Goal: Communication & Community: Answer question/provide support

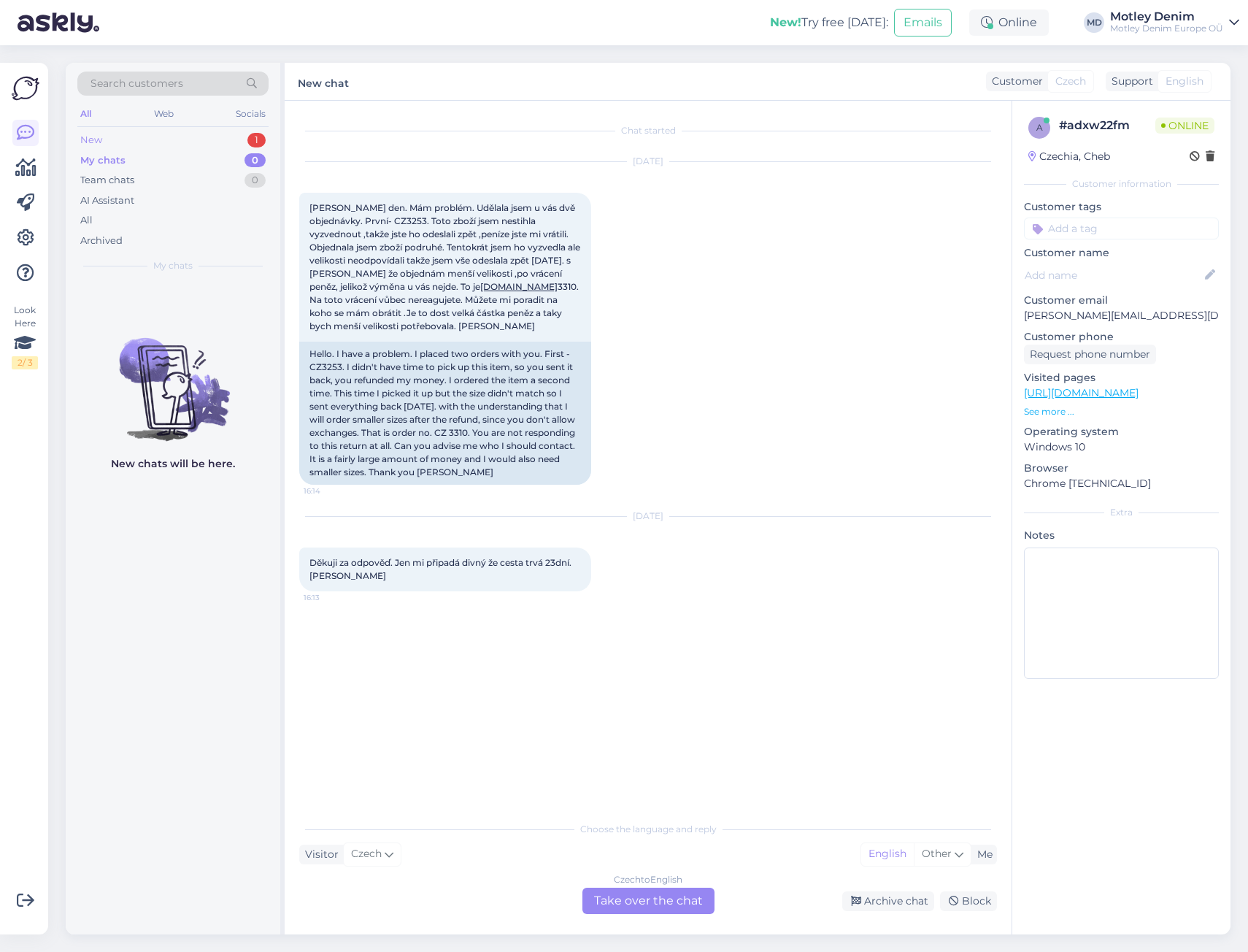
click at [224, 140] on div "New 1" at bounding box center [172, 140] width 191 height 21
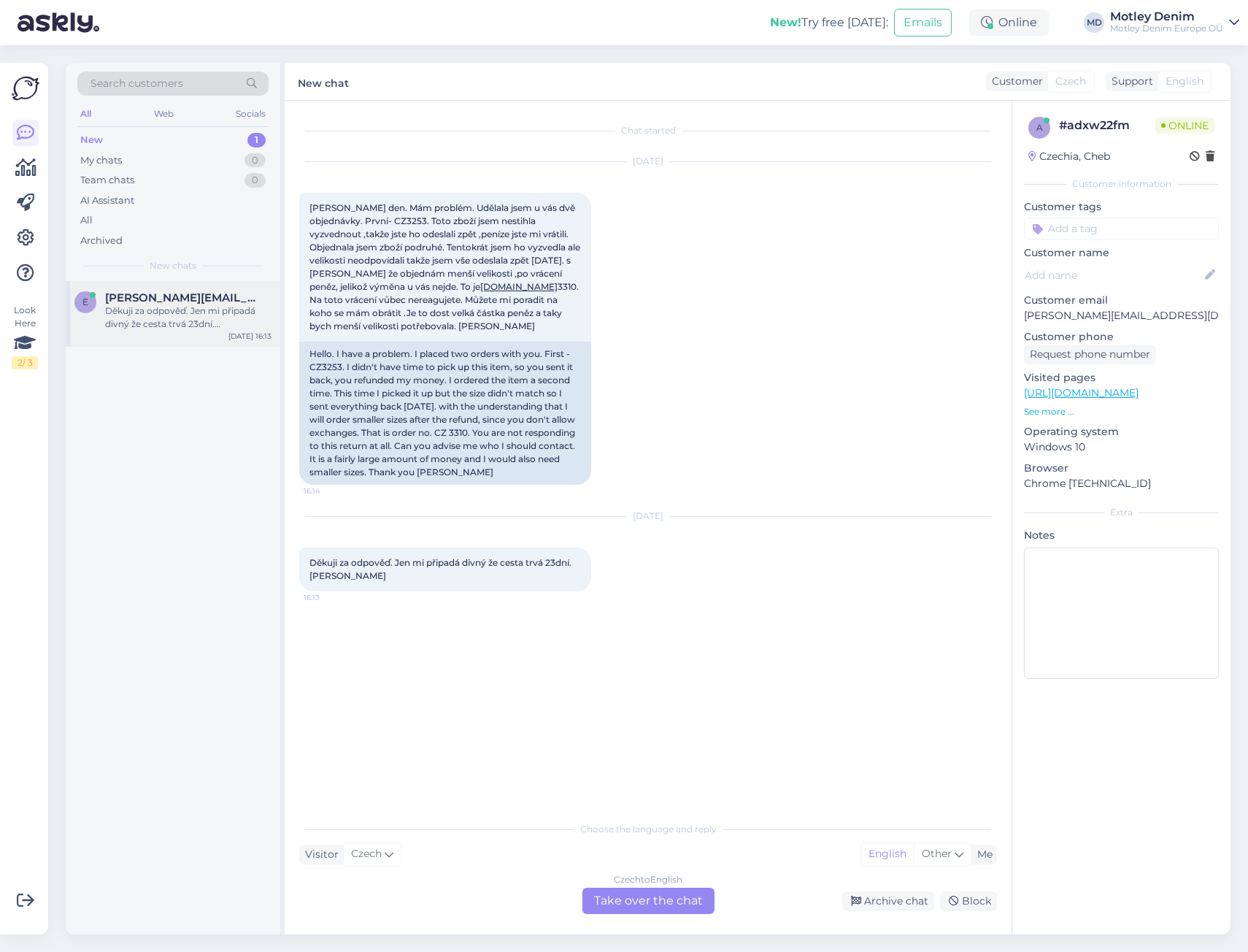
click at [217, 306] on div "Děkuji za odpověď. Jen mi připadá divný že cesta trvá 23dní.[PERSON_NAME]" at bounding box center [188, 318] width 167 height 26
click at [648, 903] on div "Czech to English Take over the chat" at bounding box center [648, 900] width 132 height 26
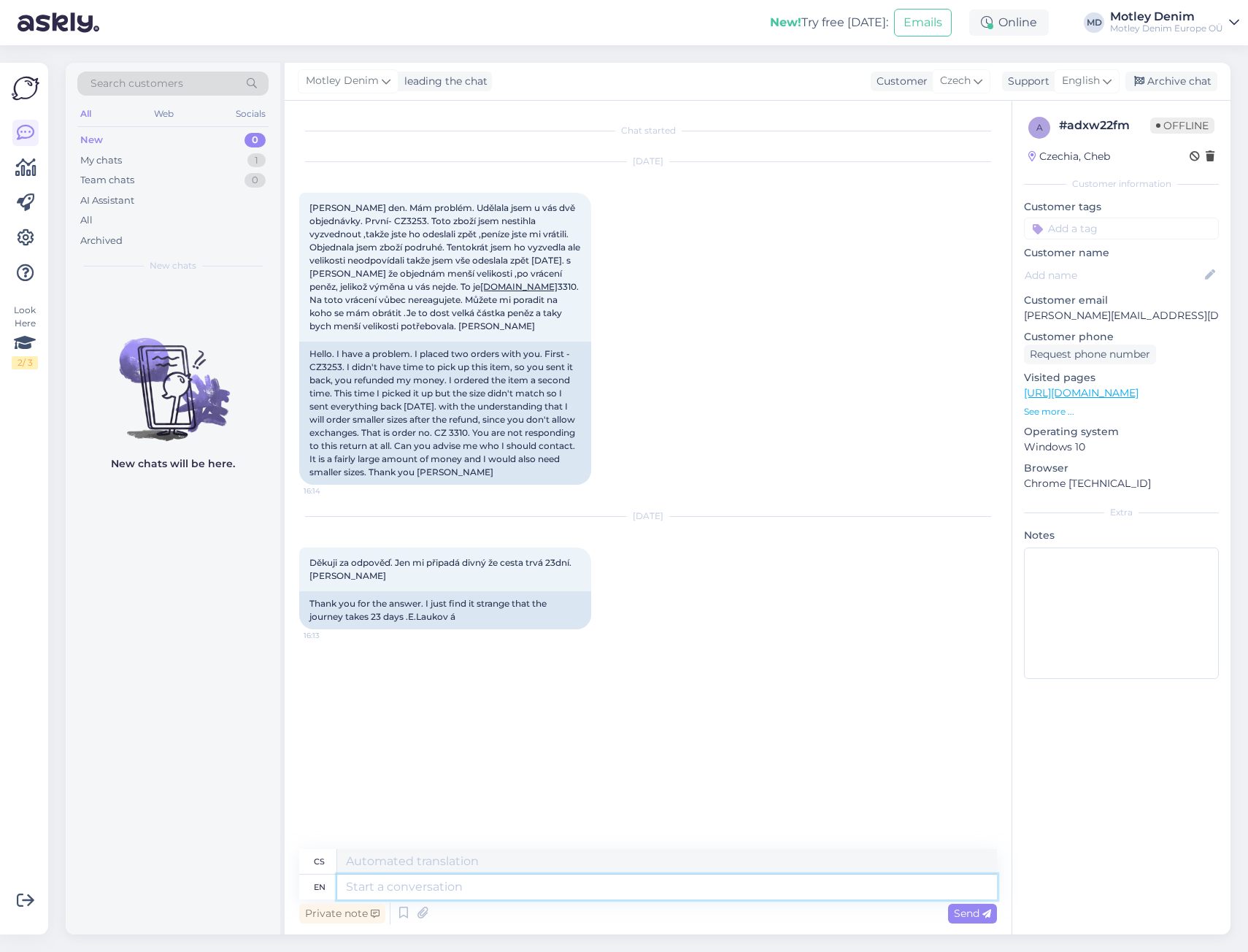
click at [509, 890] on textarea at bounding box center [667, 886] width 660 height 25
type textarea "It"
type textarea "To"
type textarea "We a"
type textarea "My"
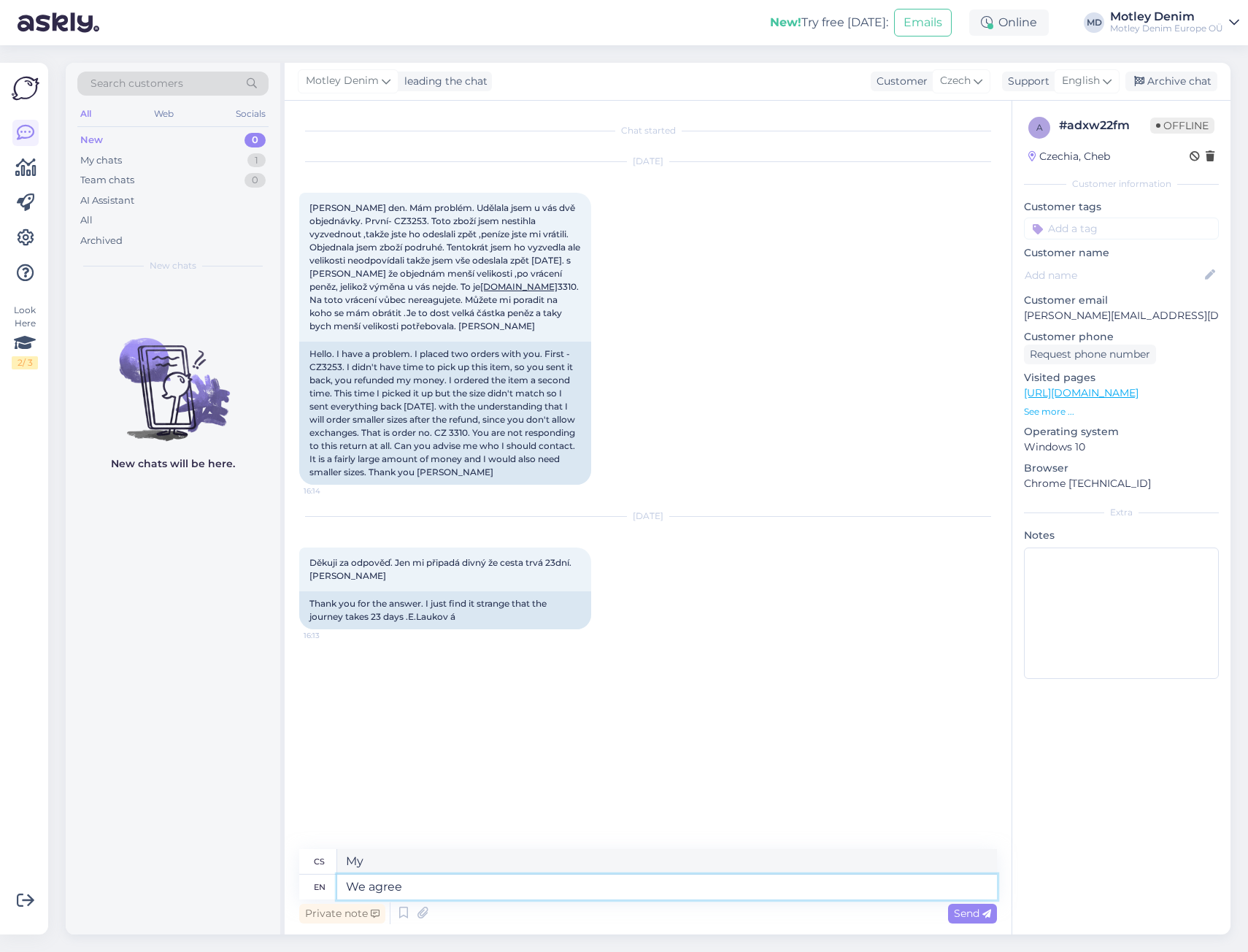
type textarea "We agree w"
type textarea "Souhlasíme"
type textarea "We agree wit"
type textarea "Souhlasíme s"
type textarea "We agree with you."
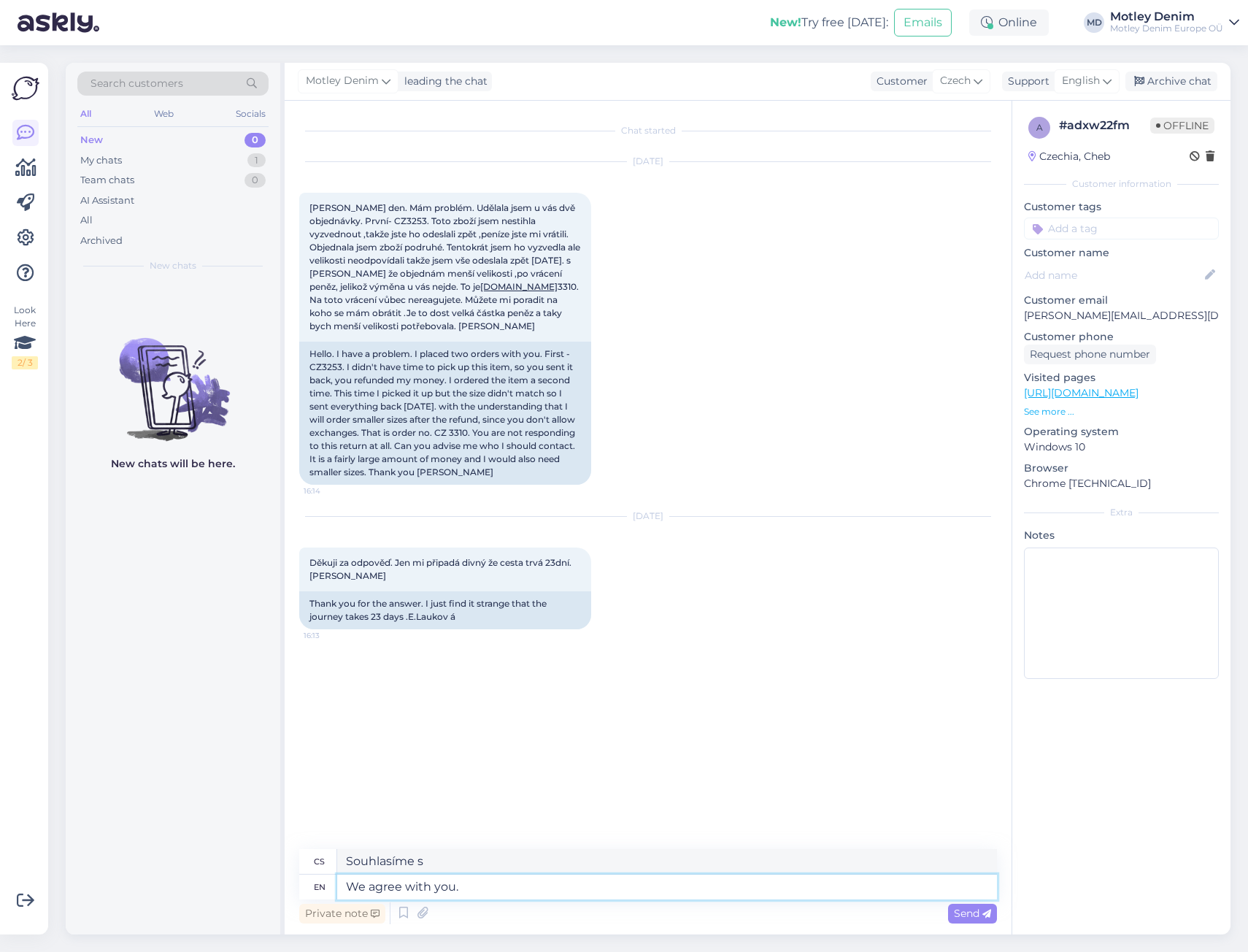
type textarea "Souhlasíme s vámi."
type textarea "We agree with you. This i"
type textarea "Souhlasíme s vámi. Toto"
type textarea "We agree with you. This is s"
type textarea "Souhlasíme s vámi. [PERSON_NAME]"
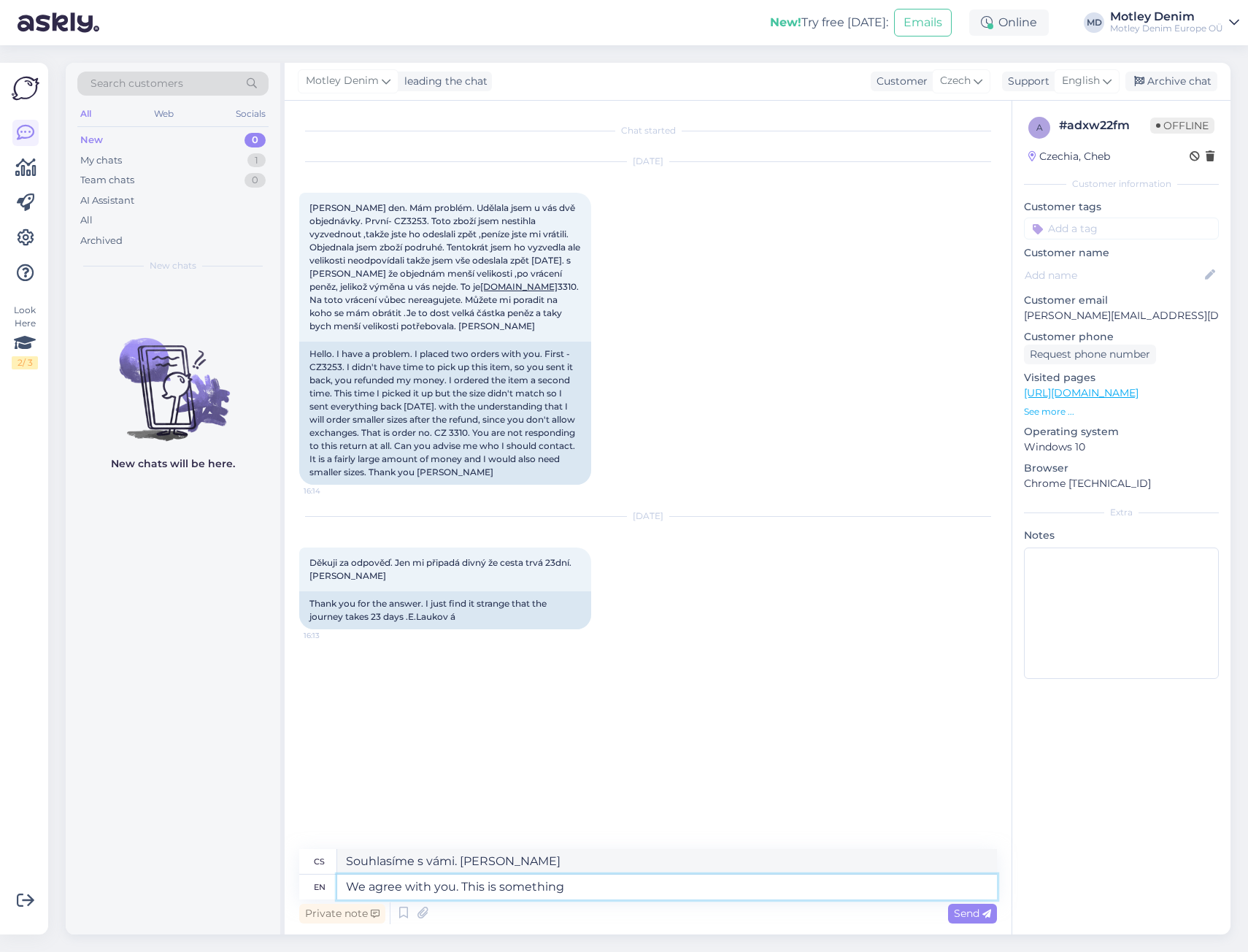
type textarea "We agree with you. This is something"
type textarea "Souhlasíme s vámi. [PERSON_NAME] něco."
type textarea "We agree with you. This is something we"
type textarea "Souhlasíme s vámi. [PERSON_NAME] něco, co"
type textarea "We agree with you. This is something we are tryint o"
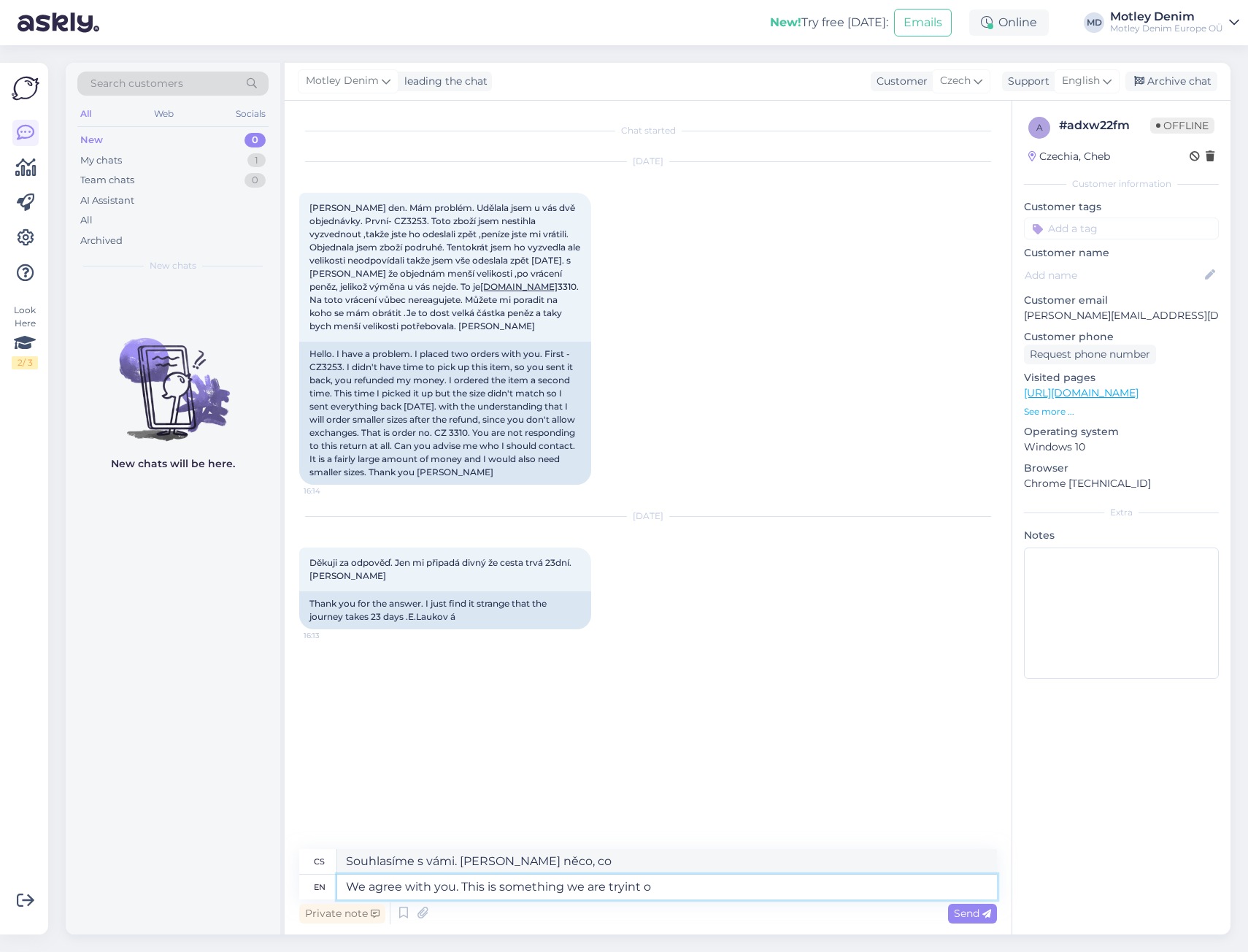
type textarea "Souhlasíme s vámi. [PERSON_NAME] něco, o co se snažíme."
type textarea "We agree with you. This is something we are trying to fix"
type textarea "Souhlasíme s vámi. [PERSON_NAME] se snažíme napravit."
type textarea "We agree with you. This is something we are trying to fix for our c"
type textarea "Souhlasíme s vámi. Tohle se snažíme pro naše..."
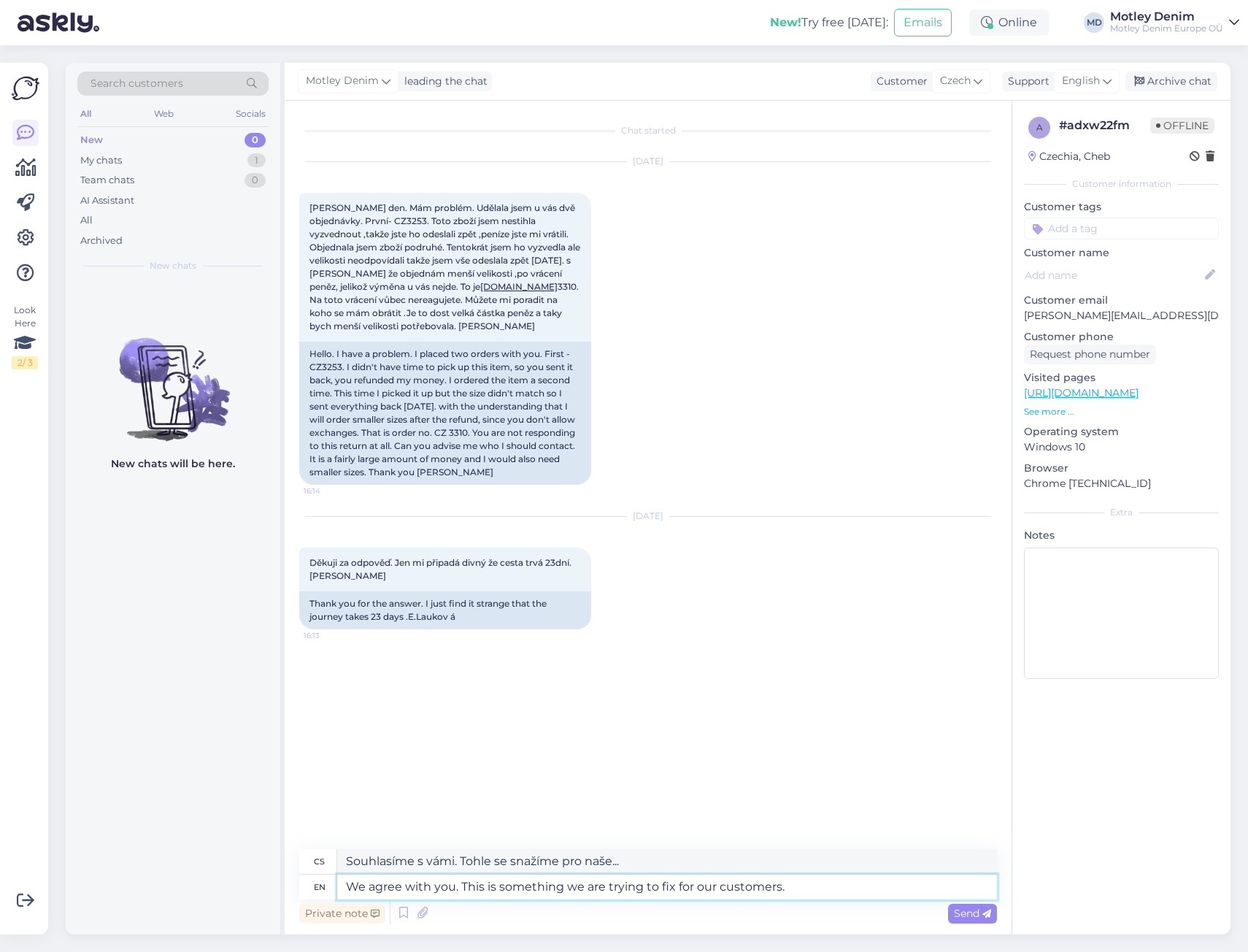
type textarea "We agree with you. This is something we are trying to fix for our customers."
type textarea "Souhlasíme s vámi. To je něco, co se snažíme pro naše zákazníky napravit."
type textarea "We agree with you. This is something we are trying to fix for our customers. De…"
type textarea "Souhlasíme s vámi. Tohle se snažíme pro naše zákazníky napravit. [PERSON_NAME].…"
type textarea "We agree with you. This is something we are trying to fix for our customers. De…"
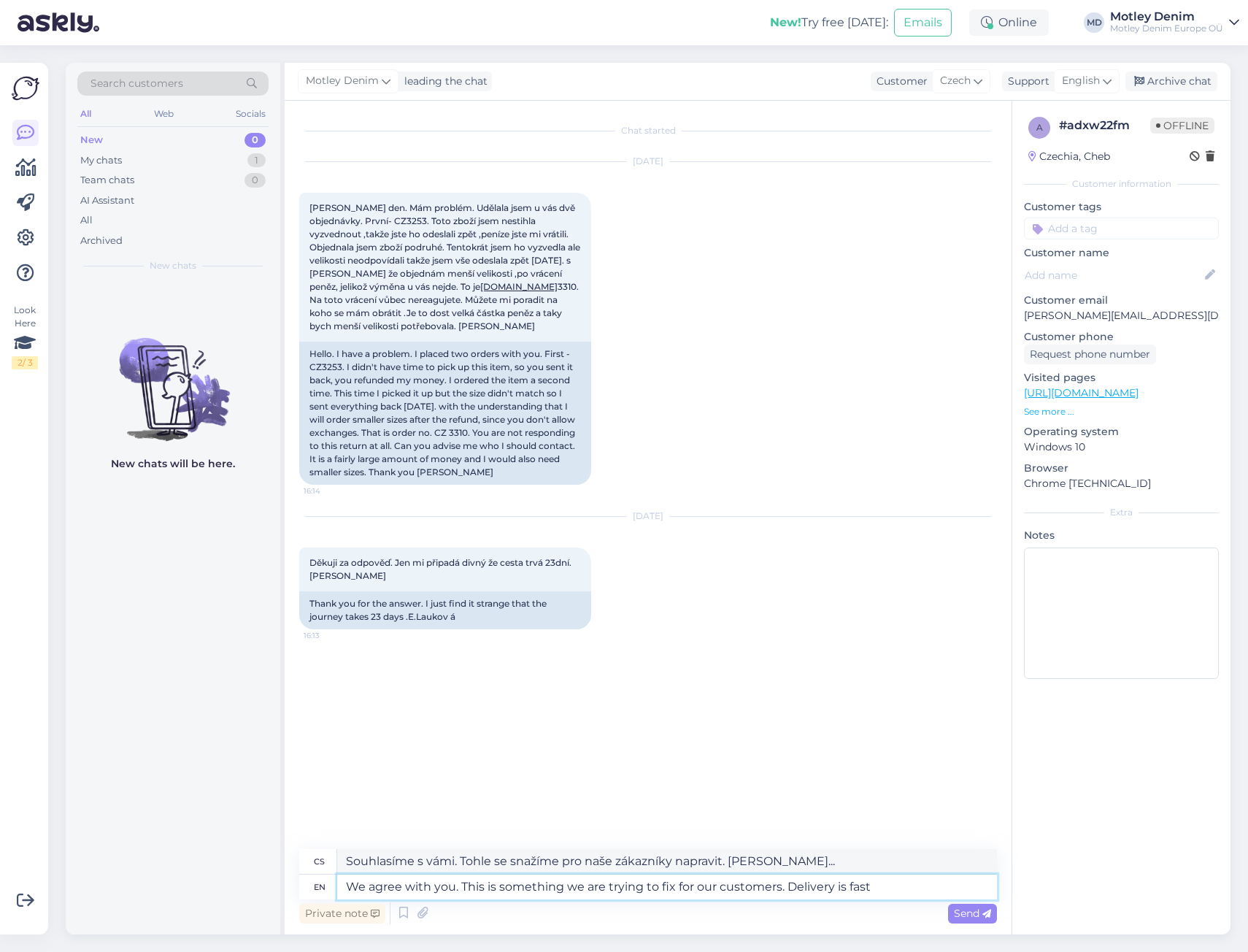
type textarea "Souhlasíme s vámi. To se snažíme pro naše zákazníky napravit. [PERSON_NAME] ryc…"
type textarea "We agree with you. This is something we are trying to fix for our customers. De…"
type textarea "Souhlasíme s vámi. To je něco, co se snažíme pro naše zákazníky napravit. [PERS…"
type textarea "We agree with you. This is something we are trying to fix for our customers. De…"
type textarea "Souhlasíme s vámi. Tohle se snažíme pro naše zákazníky napravit. [PERSON_NAME] …"
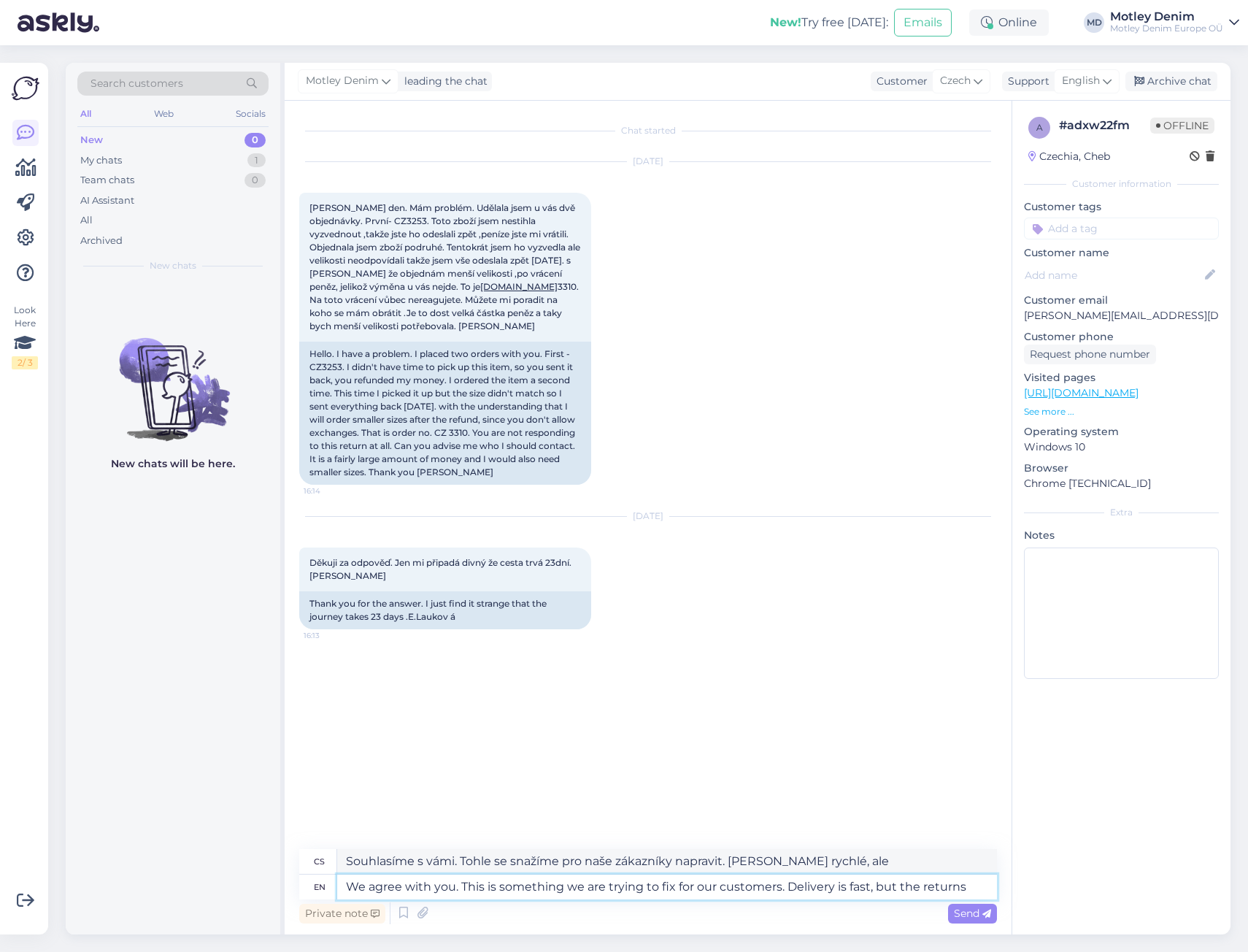
type textarea "We agree with you. This is something we are trying to fix for our customers. De…"
type textarea "Souhlasíme s vámi. Tohle se snažíme pro naše zákazníky napravit. [PERSON_NAME] …"
type textarea "We agree with you. This is something we are trying to fix for our customers. De…"
type textarea "Souhlasíme s vámi. Tohle se snažíme pro naše zákazníky napravit. [PERSON_NAME] …"
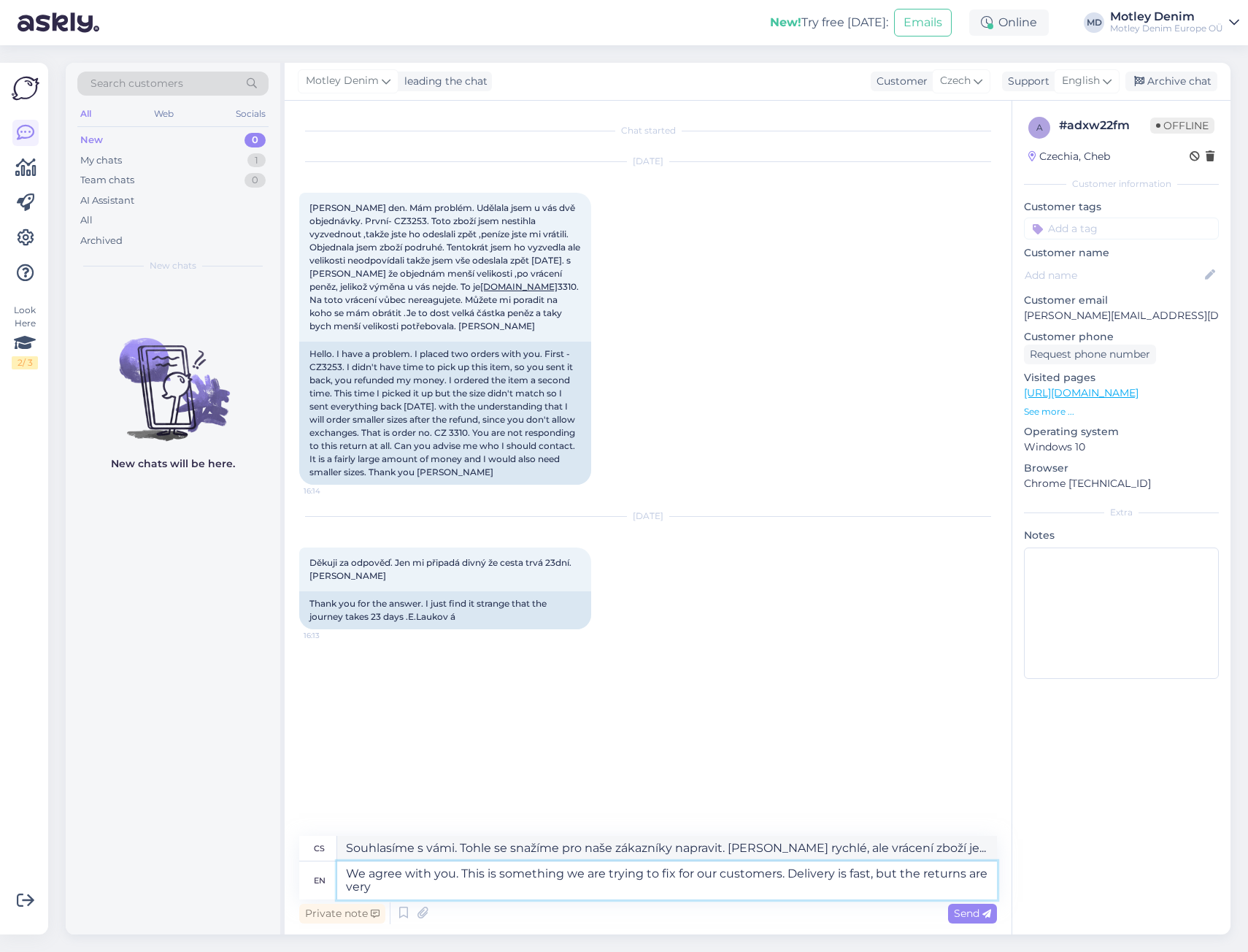
type textarea "We agree with you. This is something we are trying to fix for our customers. De…"
type textarea "Souhlasíme s vámi. Tohle se snažíme pro naše zákazníky napravit. [PERSON_NAME] …"
type textarea "We agree with you. This is something we are trying to fix for our customers. De…"
type textarea "Souhlasíme s vámi. Tohle se snažíme pro naše zákazníky napravit. [PERSON_NAME] …"
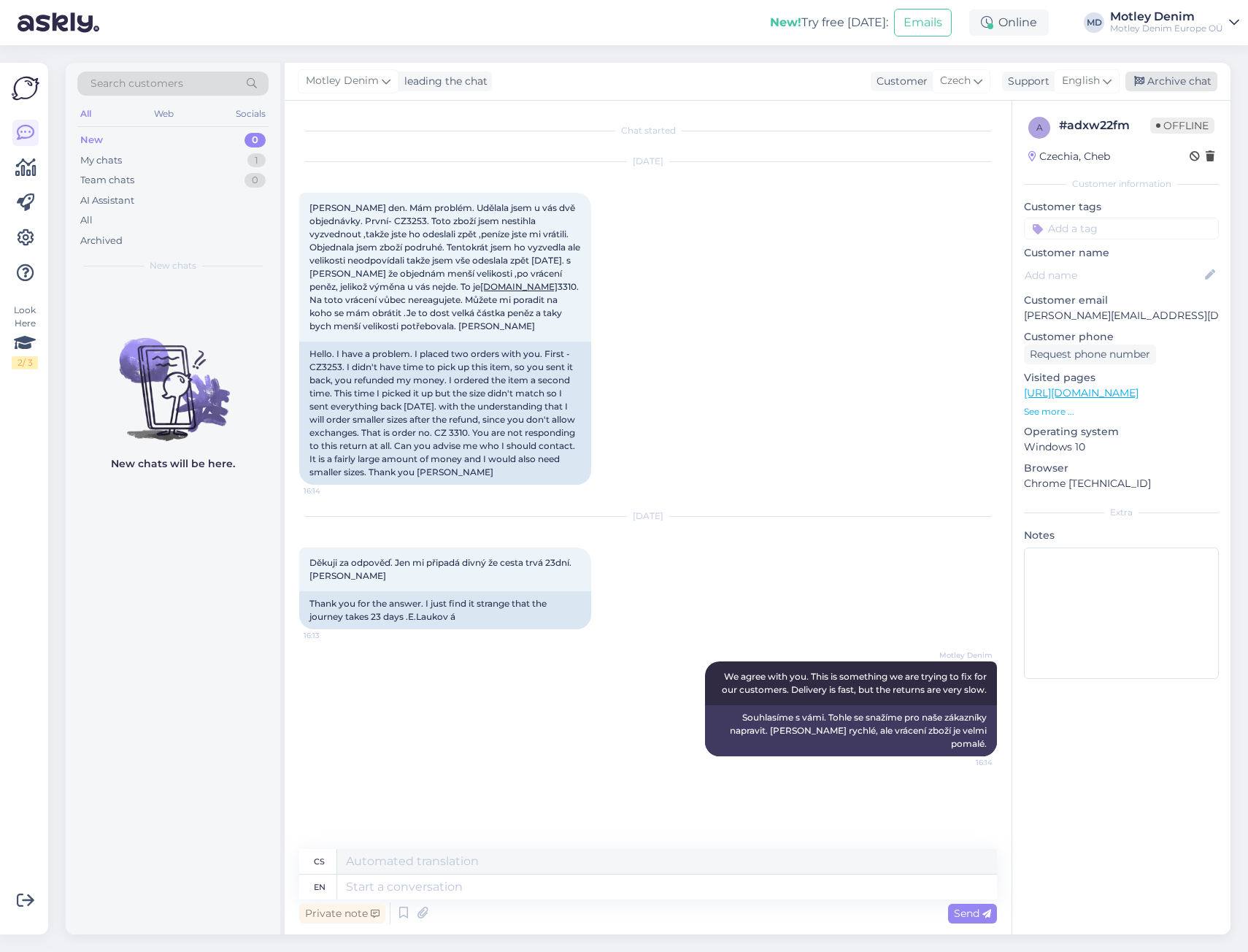
click at [1170, 89] on div "Archive chat" at bounding box center [1171, 81] width 92 height 20
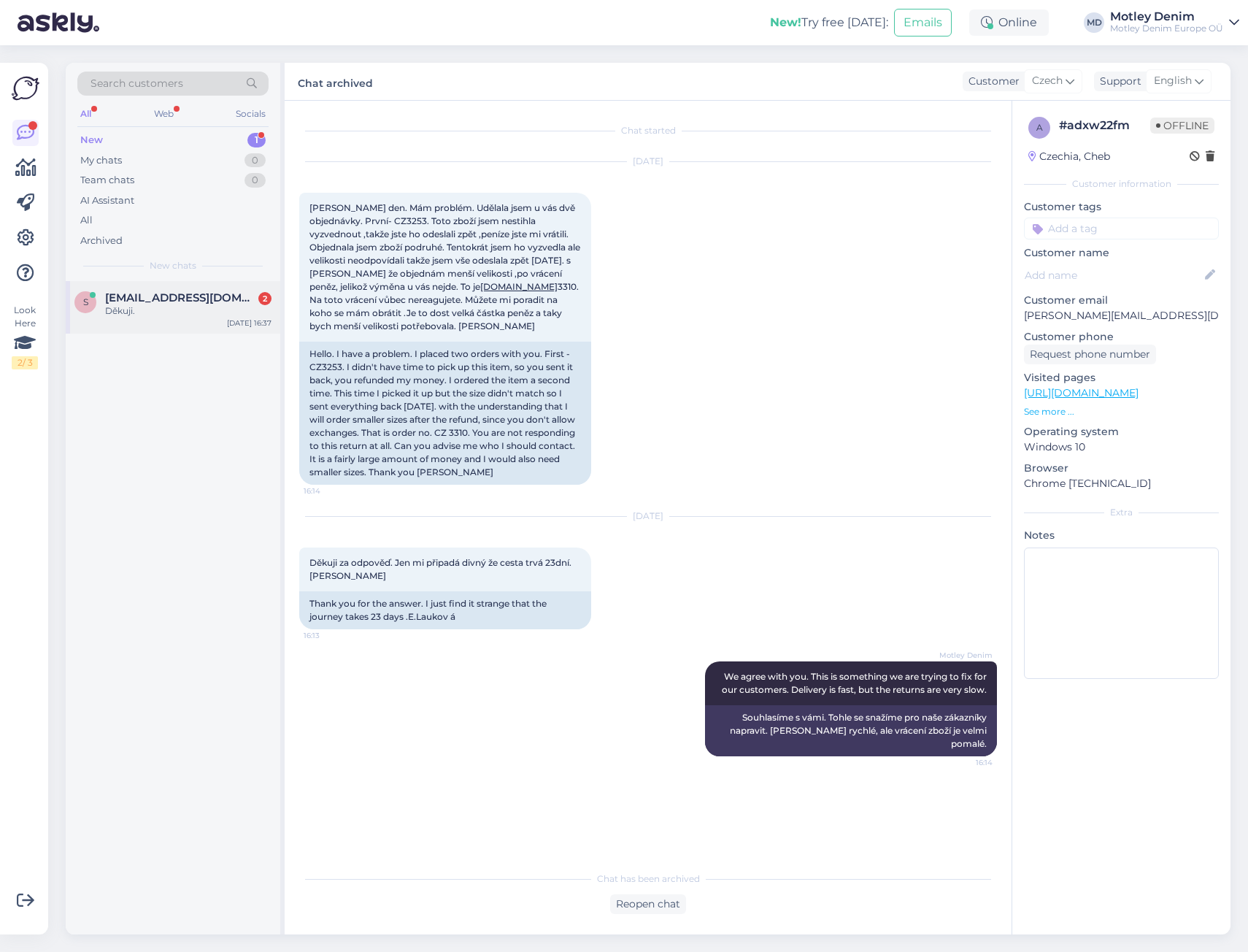
click at [242, 295] on div "[EMAIL_ADDRESS][DOMAIN_NAME] 2" at bounding box center [188, 298] width 167 height 13
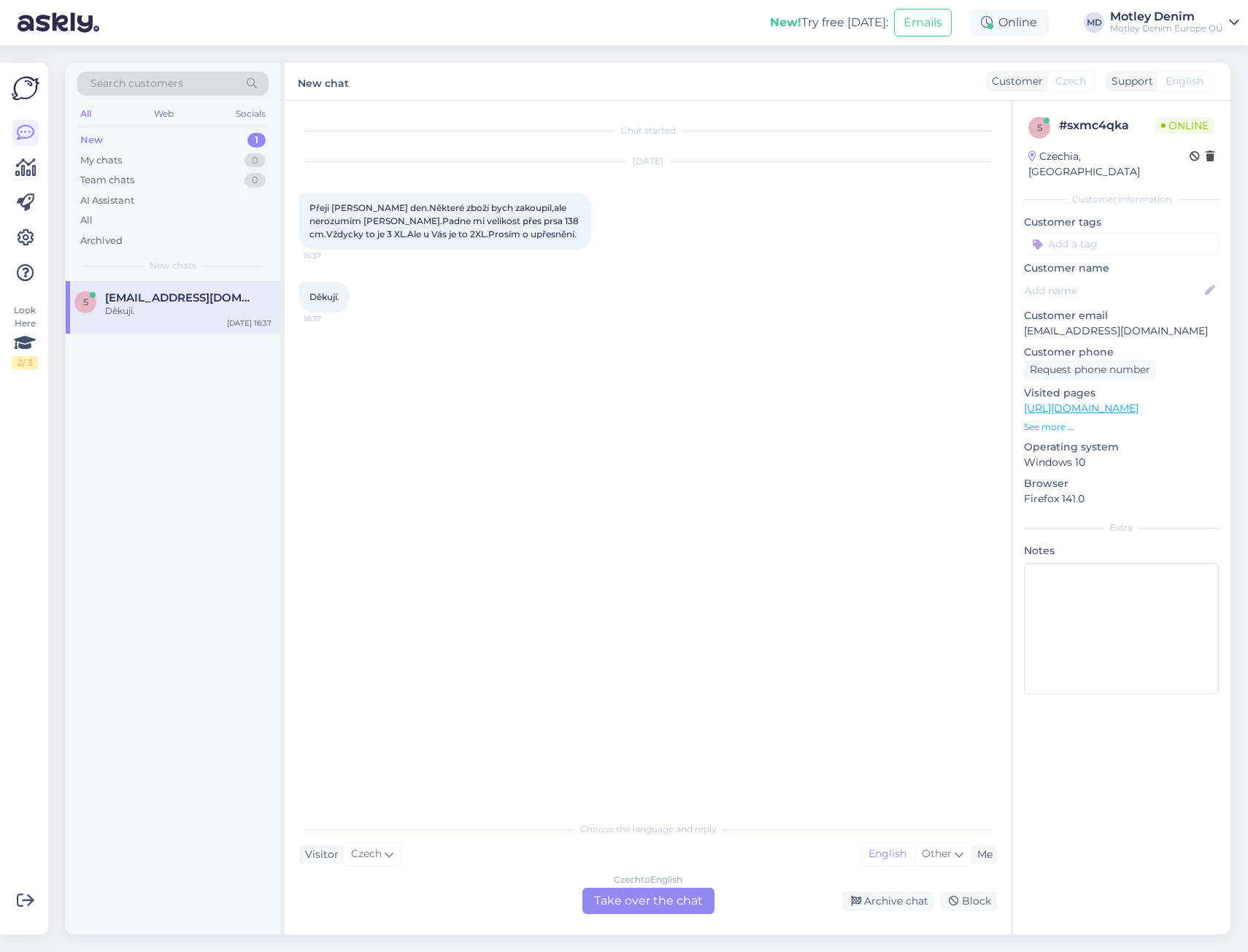
click at [681, 899] on div "Czech to English Take over the chat" at bounding box center [648, 900] width 132 height 26
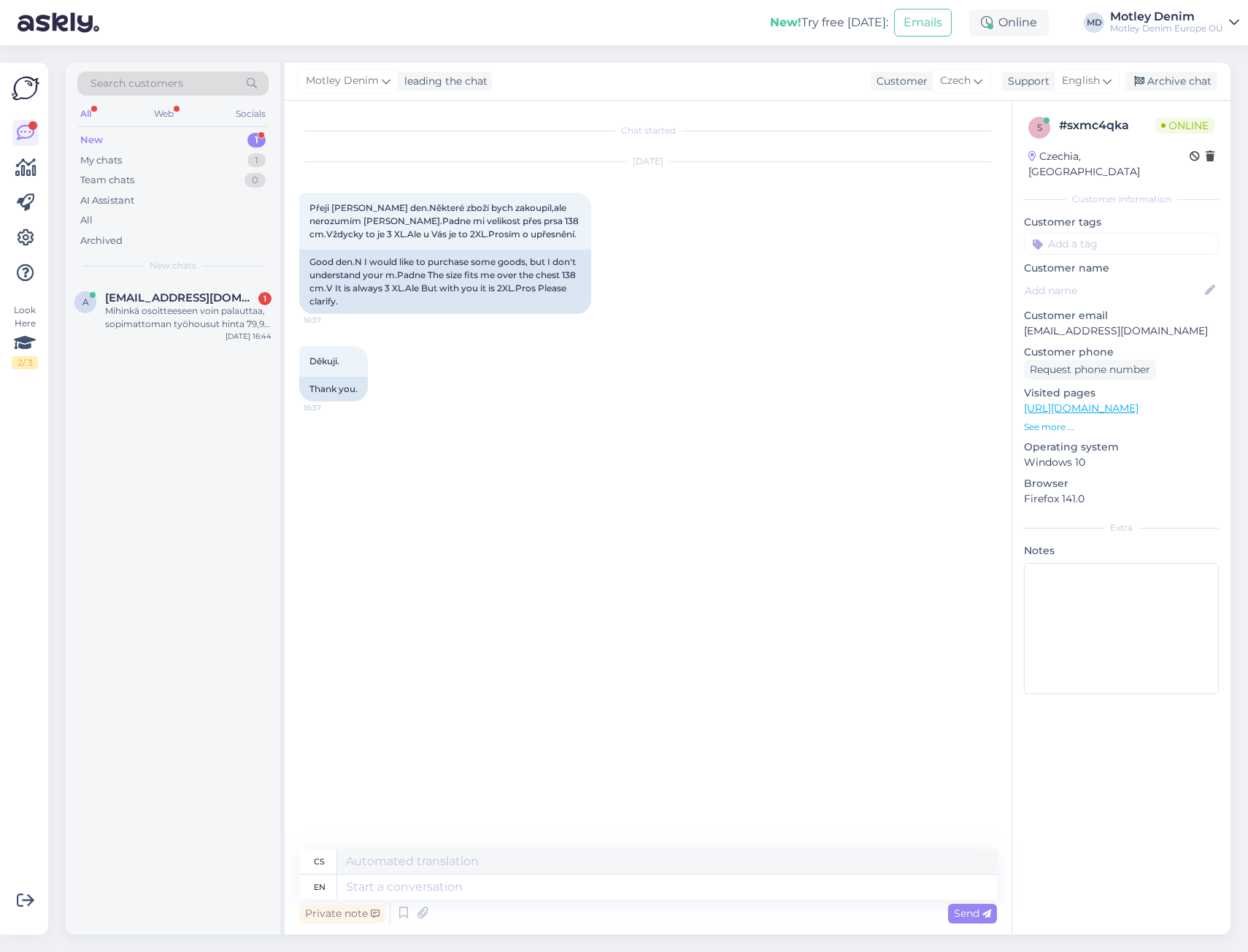
click at [427, 662] on div "Chat started [DATE] [PERSON_NAME] den.Některé zboží bych zakoupil,ale nerozumím…" at bounding box center [655, 475] width 711 height 721
click at [1039, 323] on p "[EMAIL_ADDRESS][DOMAIN_NAME]" at bounding box center [1121, 331] width 194 height 16
drag, startPoint x: 1039, startPoint y: 314, endPoint x: 1103, endPoint y: 307, distance: 64.4
click at [1103, 308] on div "Customer email [EMAIL_ADDRESS][DOMAIN_NAME]" at bounding box center [1121, 323] width 194 height 30
click at [1091, 323] on p "[EMAIL_ADDRESS][DOMAIN_NAME]" at bounding box center [1121, 331] width 194 height 16
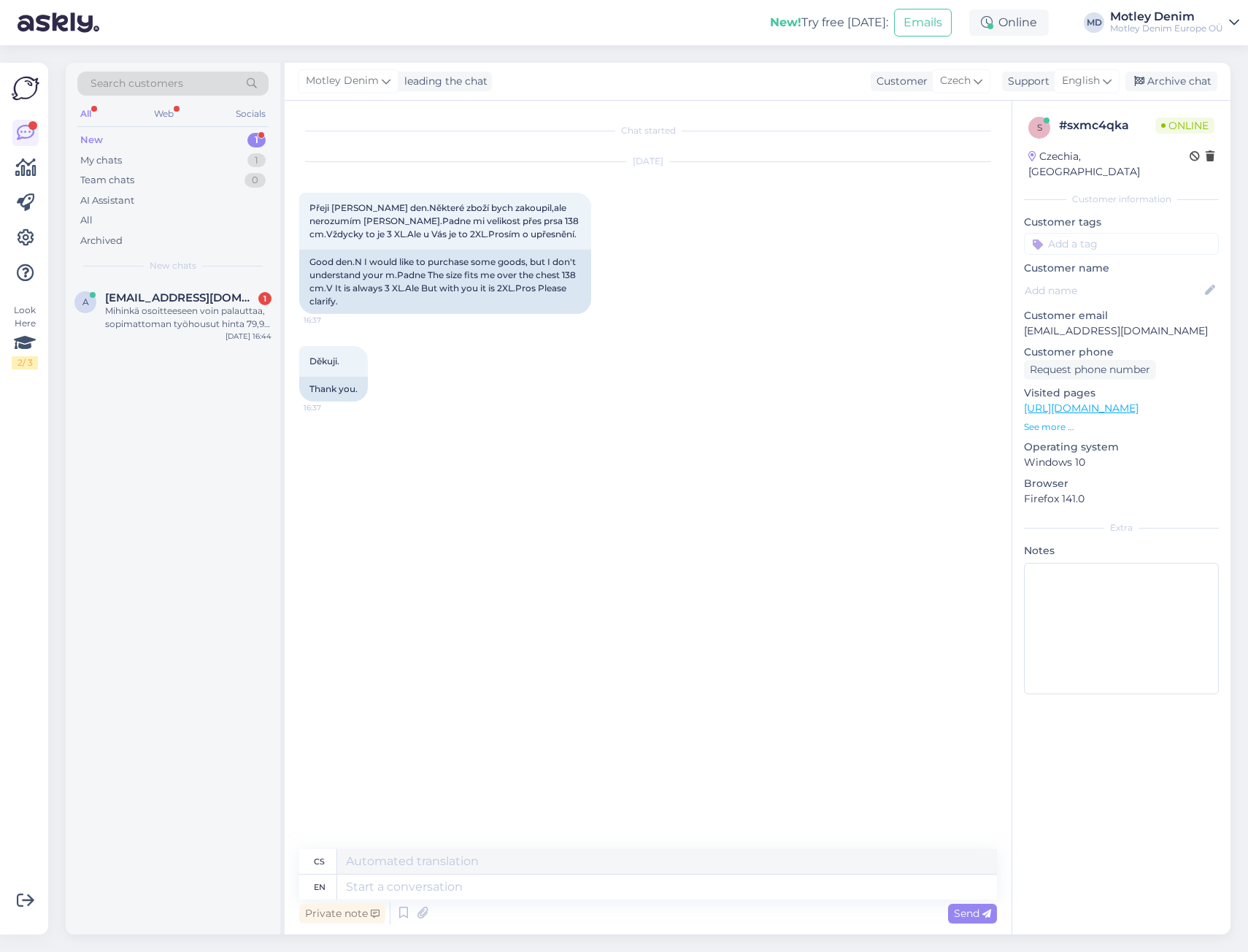
drag, startPoint x: 1038, startPoint y: 314, endPoint x: 1058, endPoint y: 314, distance: 20.0
click at [1057, 323] on p "[EMAIL_ADDRESS][DOMAIN_NAME]" at bounding box center [1121, 331] width 194 height 16
click at [1036, 323] on p "[EMAIL_ADDRESS][DOMAIN_NAME]" at bounding box center [1121, 331] width 194 height 16
click at [1030, 323] on p "[EMAIL_ADDRESS][DOMAIN_NAME]" at bounding box center [1121, 331] width 194 height 16
drag, startPoint x: 1030, startPoint y: 315, endPoint x: 1106, endPoint y: 314, distance: 76.0
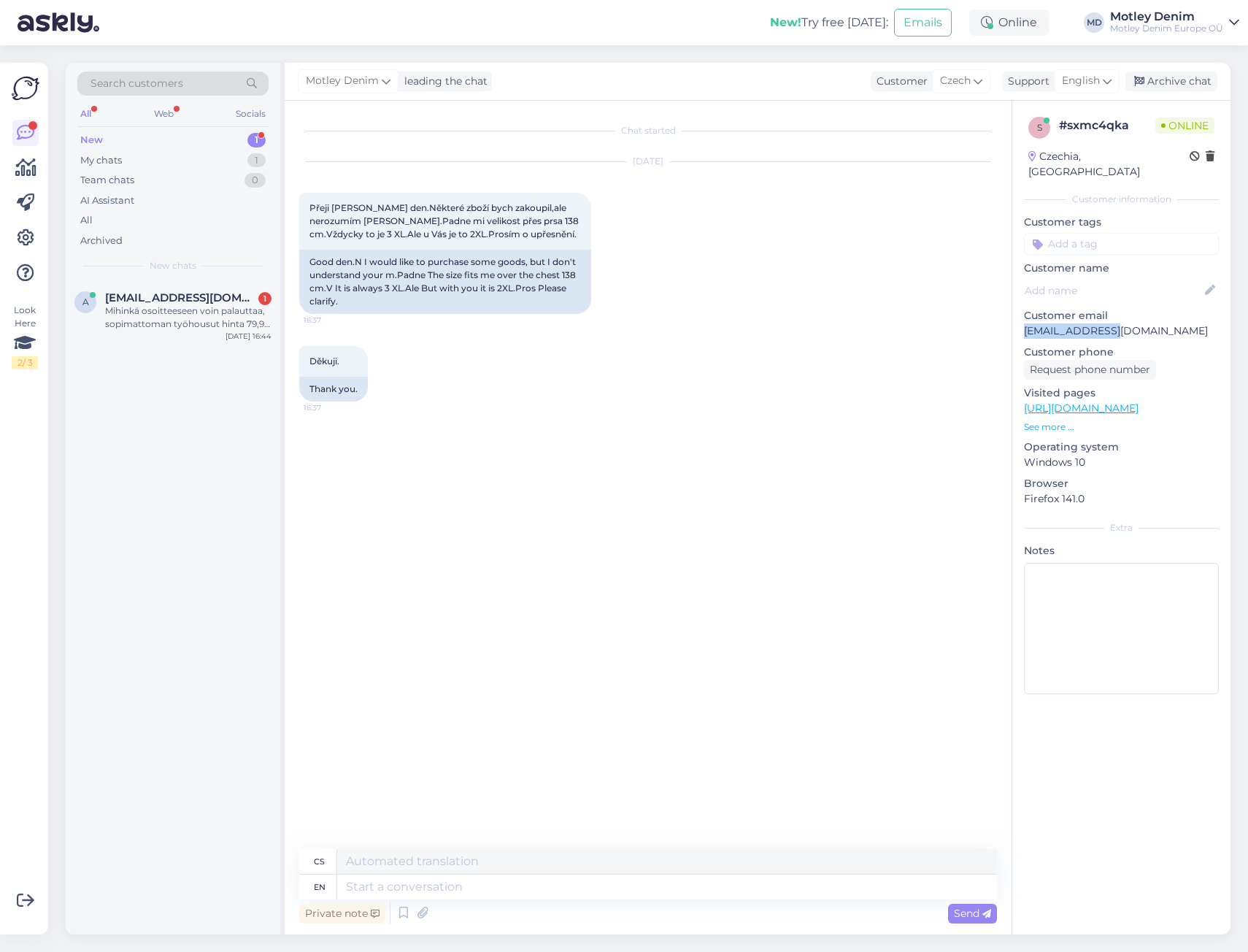
click at [1106, 323] on p "[EMAIL_ADDRESS][DOMAIN_NAME]" at bounding box center [1121, 331] width 194 height 16
copy p "[EMAIL_ADDRESS][DOMAIN_NAME]"
click at [181, 86] on span "Search customers" at bounding box center [136, 83] width 93 height 16
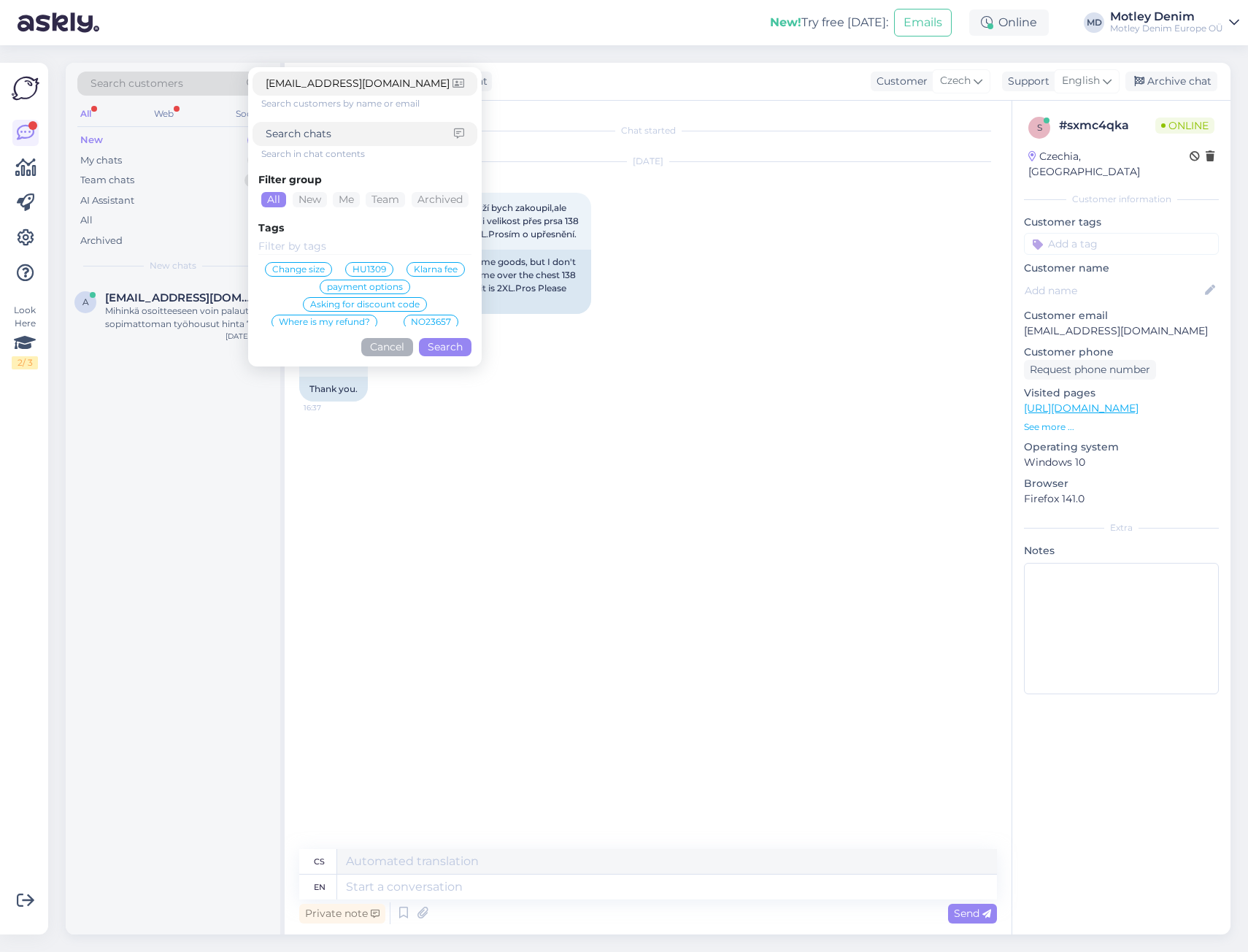
type input "[EMAIL_ADDRESS][DOMAIN_NAME]"
click at [443, 341] on button "Search" at bounding box center [445, 347] width 53 height 18
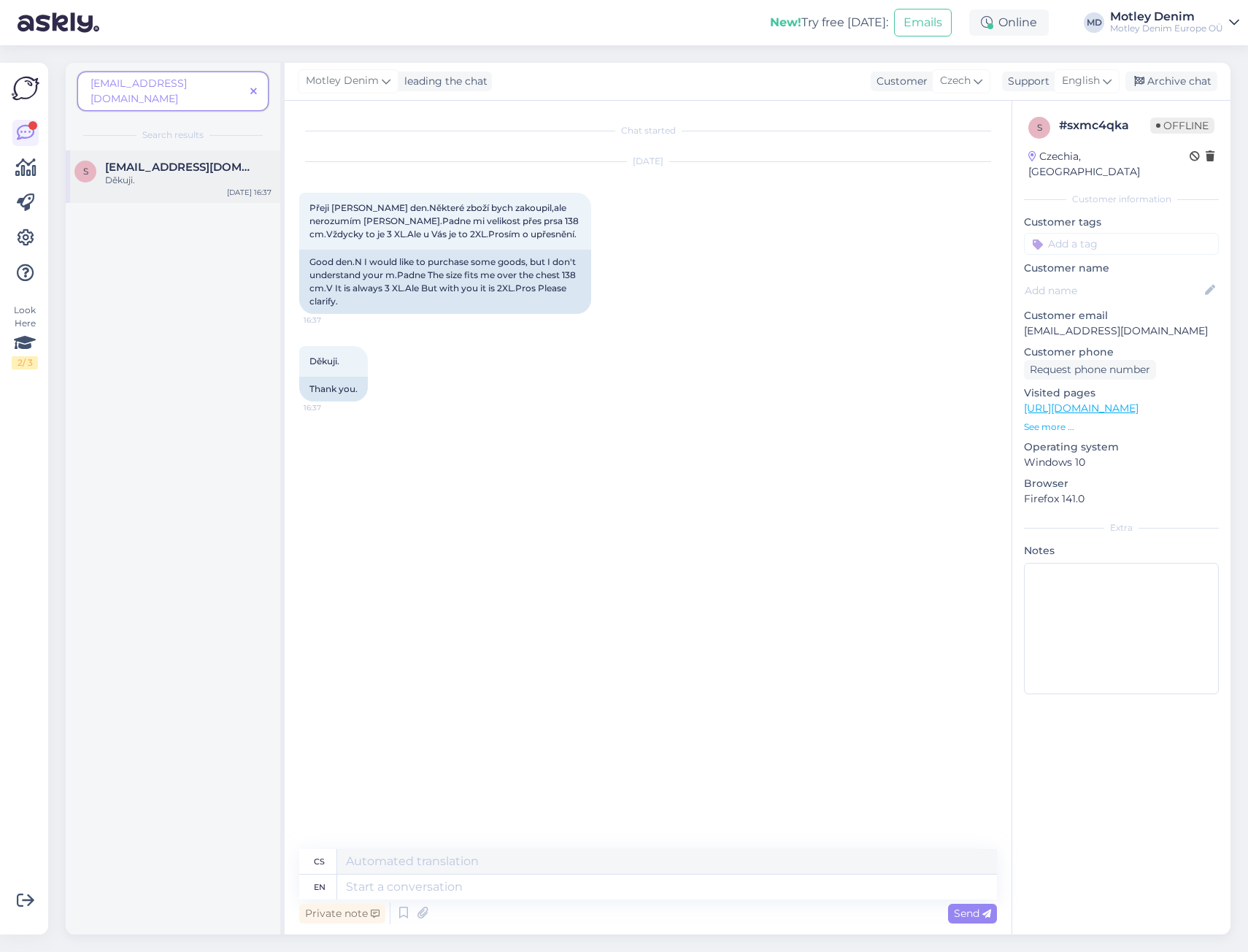
click at [170, 174] on div "Děkuji." at bounding box center [188, 181] width 167 height 13
click at [609, 890] on textarea at bounding box center [667, 886] width 660 height 25
type textarea "Hell"
type textarea "[PERSON_NAME]"
type textarea "Hello"
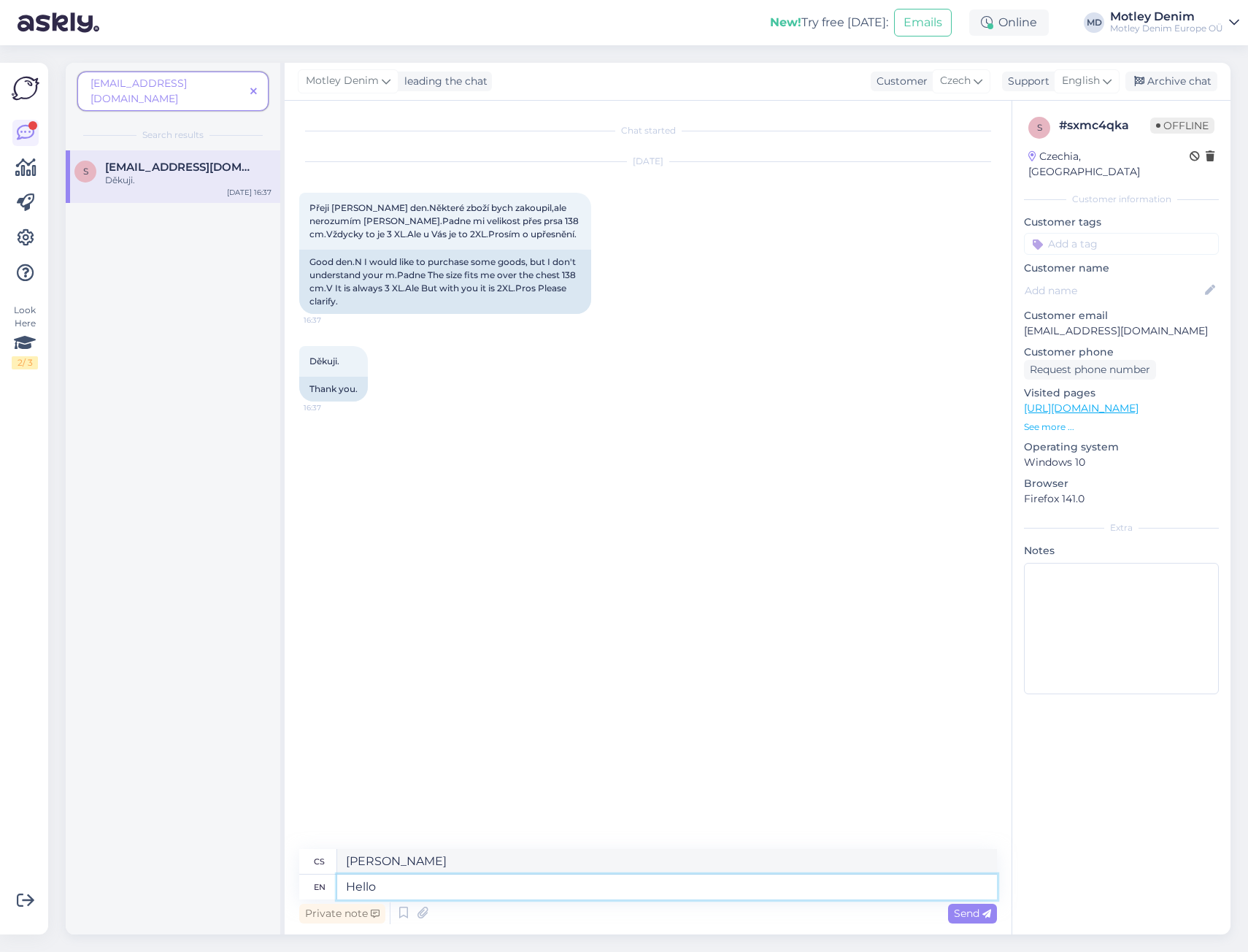
type textarea "Ahoj"
click at [321, 208] on span "Přeji [PERSON_NAME] den.Některé zboží bych zakoupil,ale nerozumím [PERSON_NAME]…" at bounding box center [445, 220] width 272 height 37
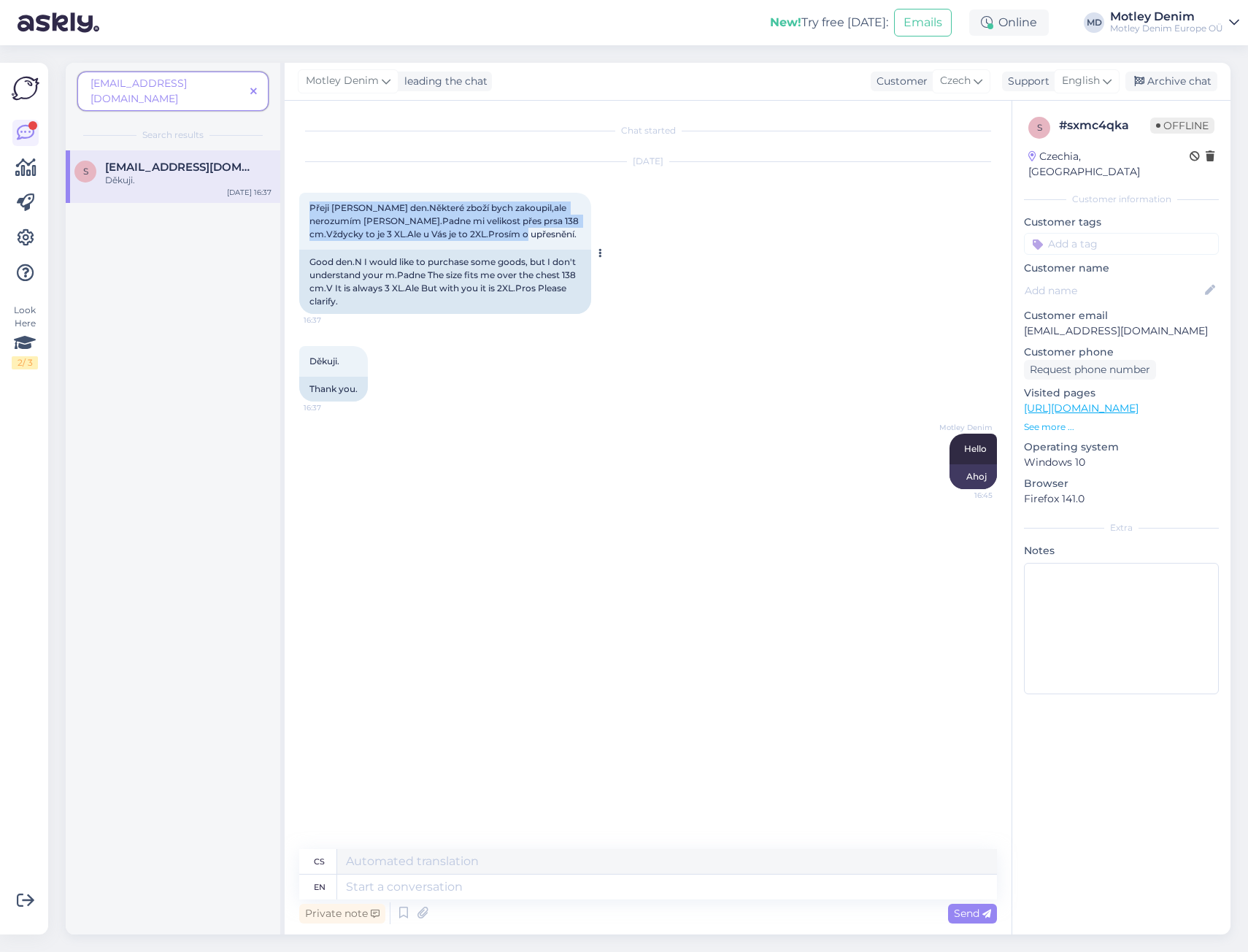
drag, startPoint x: 321, startPoint y: 208, endPoint x: 506, endPoint y: 236, distance: 187.1
click at [506, 236] on span "Přeji [PERSON_NAME] den.Některé zboží bych zakoupil,ale nerozumím [PERSON_NAME]…" at bounding box center [445, 220] width 272 height 37
copy span "Přeji [PERSON_NAME] den.Některé zboží bych zakoupil,ale nerozumím [PERSON_NAME]…"
click at [590, 899] on div "cs en Private note Send" at bounding box center [648, 887] width 697 height 78
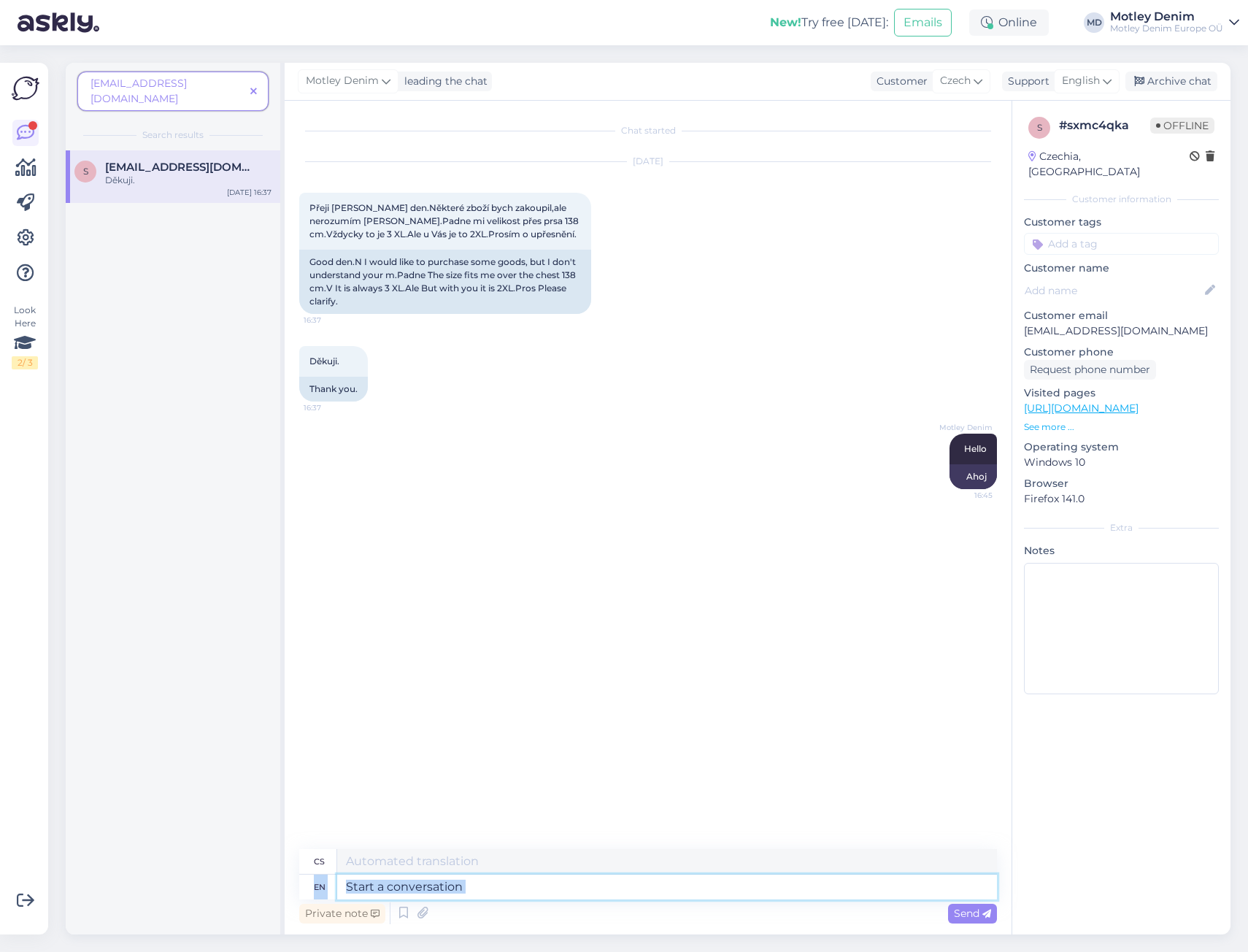
click at [597, 894] on textarea at bounding box center [667, 886] width 660 height 25
type textarea "Our"
type textarea "Náš"
type textarea "Our products"
type textarea "Naše produkty"
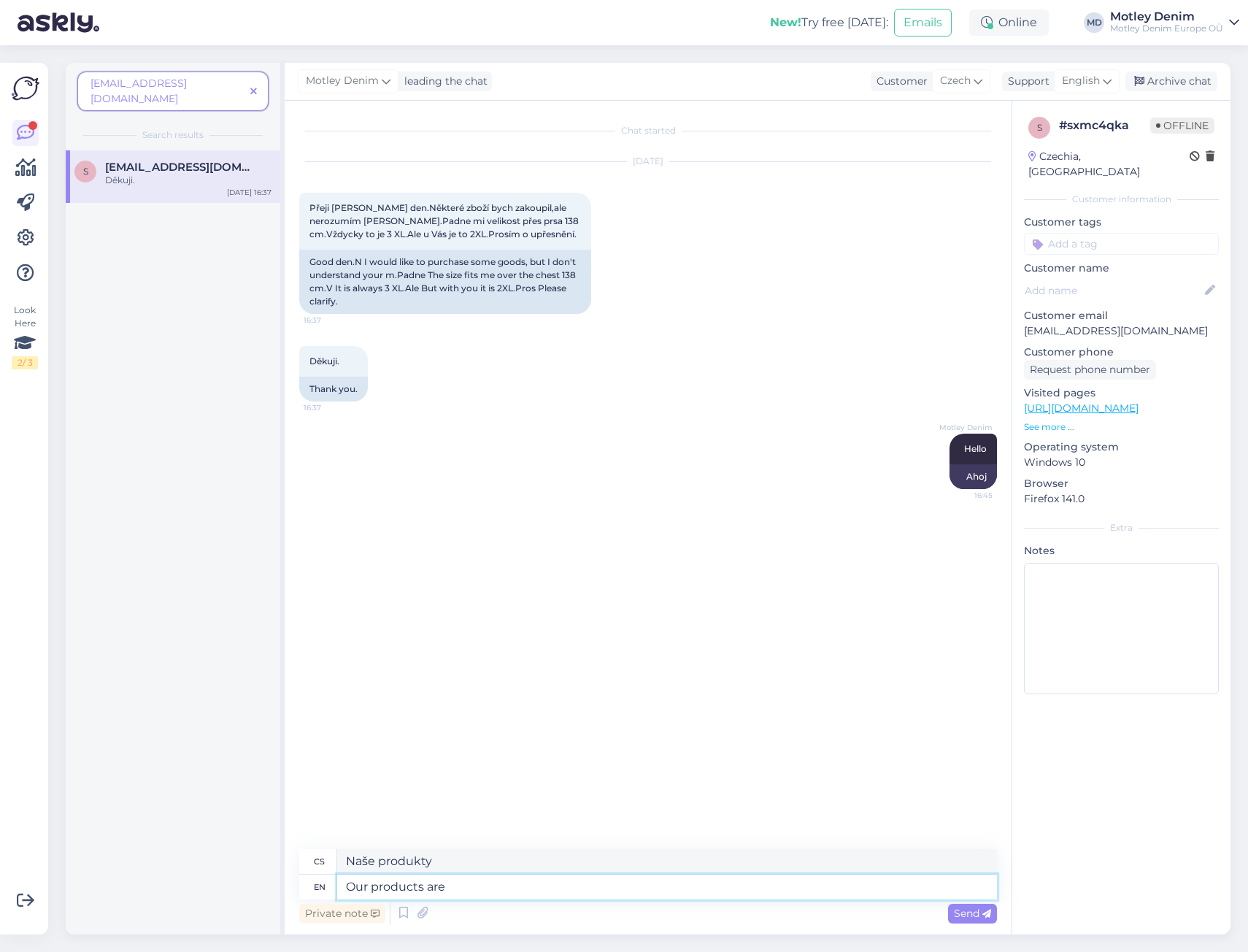
type textarea "Our products are"
type textarea "Naše produkty jsou"
type textarea "We"
type textarea "My"
type textarea "We are sp"
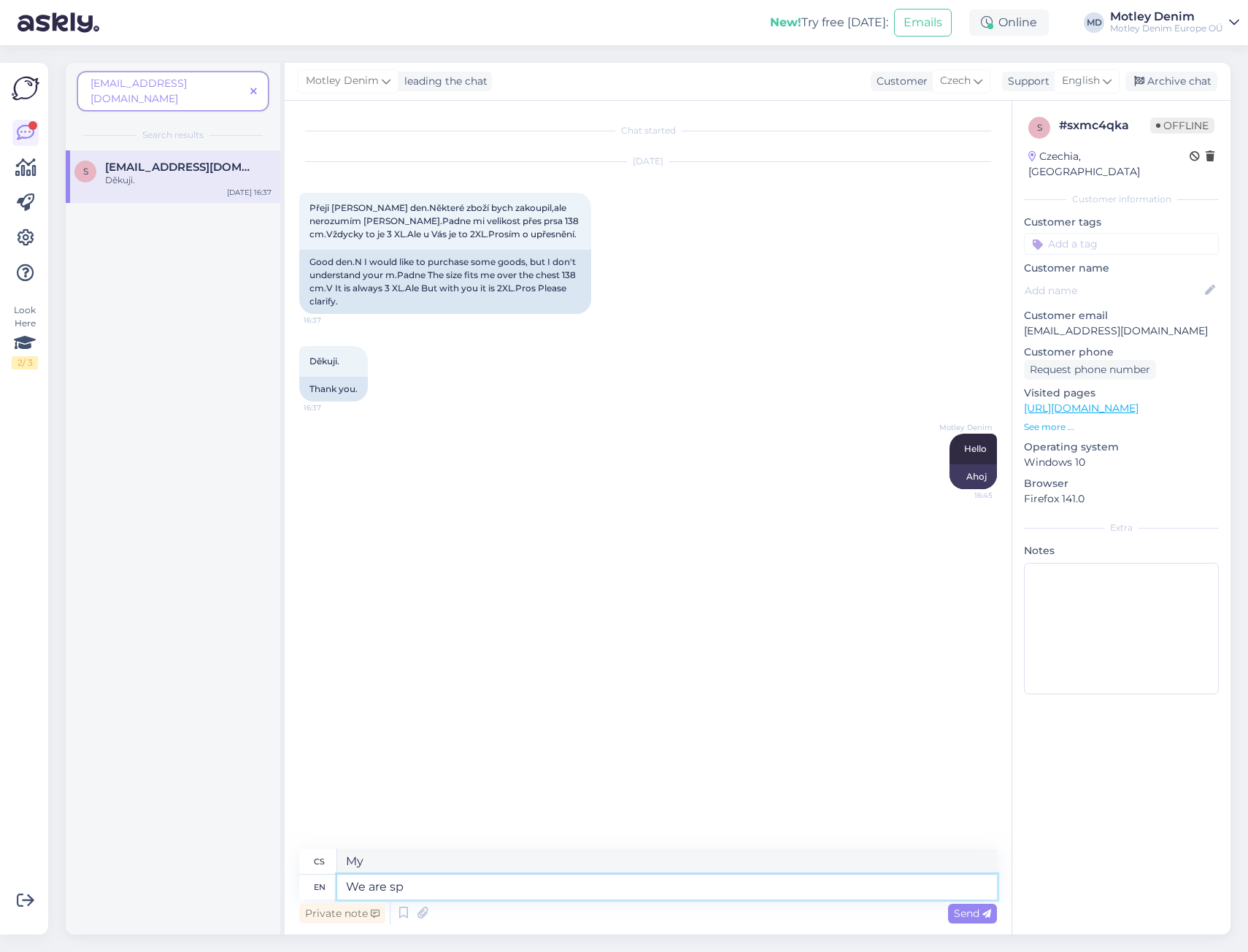
type textarea "Jsme"
type textarea "We are specialized"
type textarea "Specializujeme se"
type textarea "We are specialized in"
type textarea "Specializujeme se na"
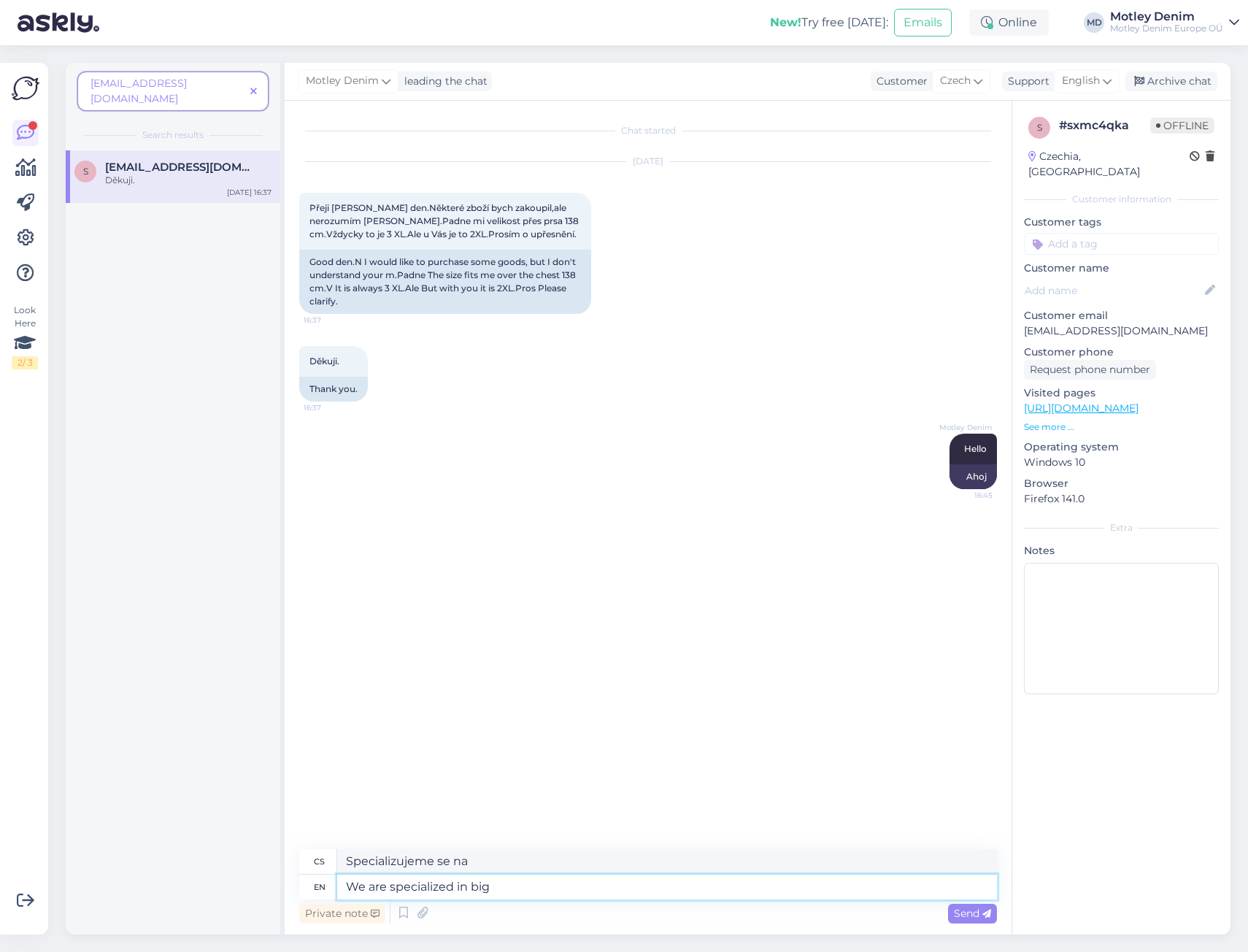
type textarea "We are specialized in big s"
type textarea "Specializujeme se na velké"
type textarea "We are specialized in big sizes"
type textarea "Specializujeme se na velké velikosti"
type textarea "We are specialized in big sizes and w"
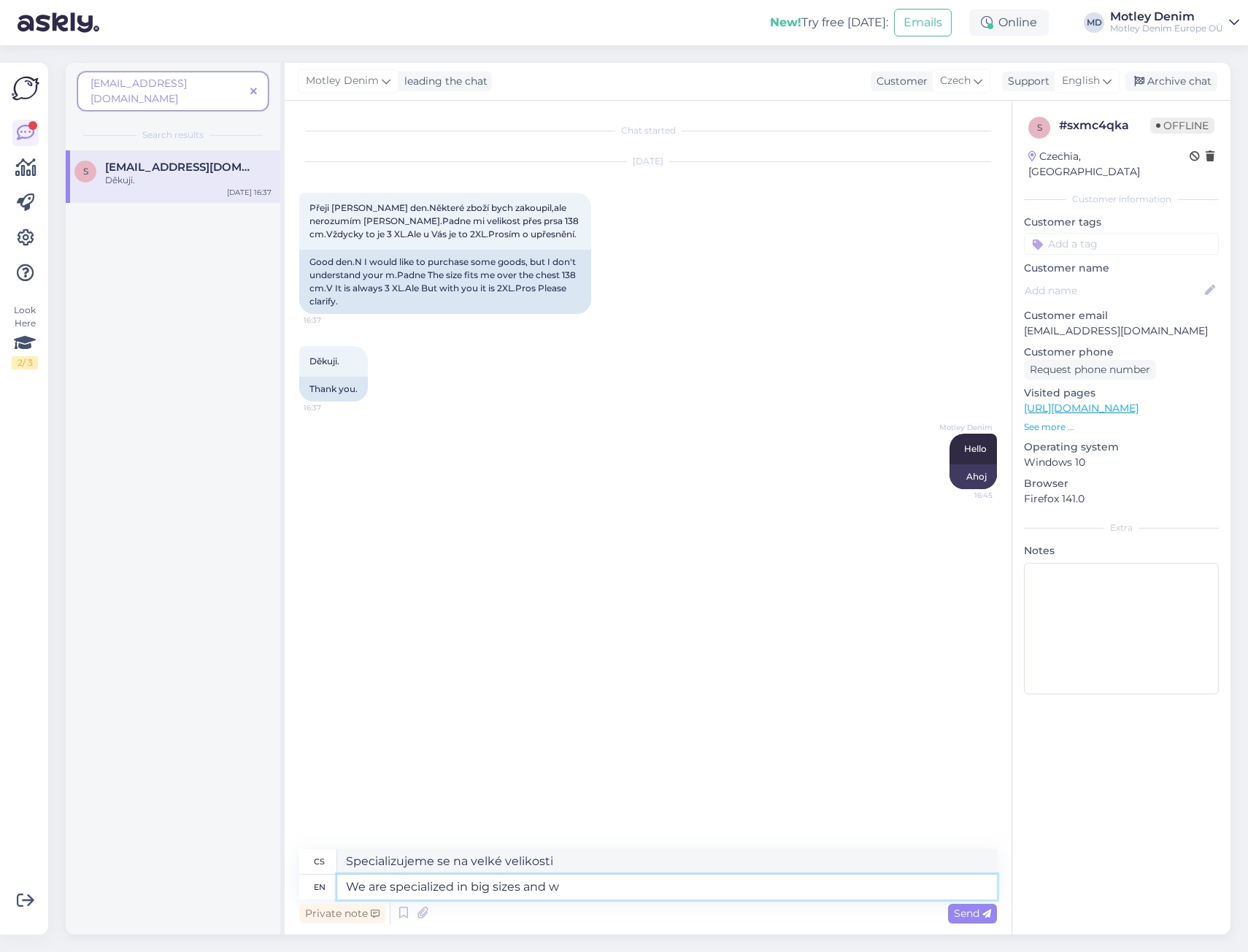
type textarea "Specializujeme se na velké velikosti a"
type textarea "We are specialized in big sizes and we hav"
type textarea "Specializujeme se na velké velikosti a my"
type textarea "We are specialized in big sizes and we have"
type textarea "Specializujeme se na velké velikosti a máme"
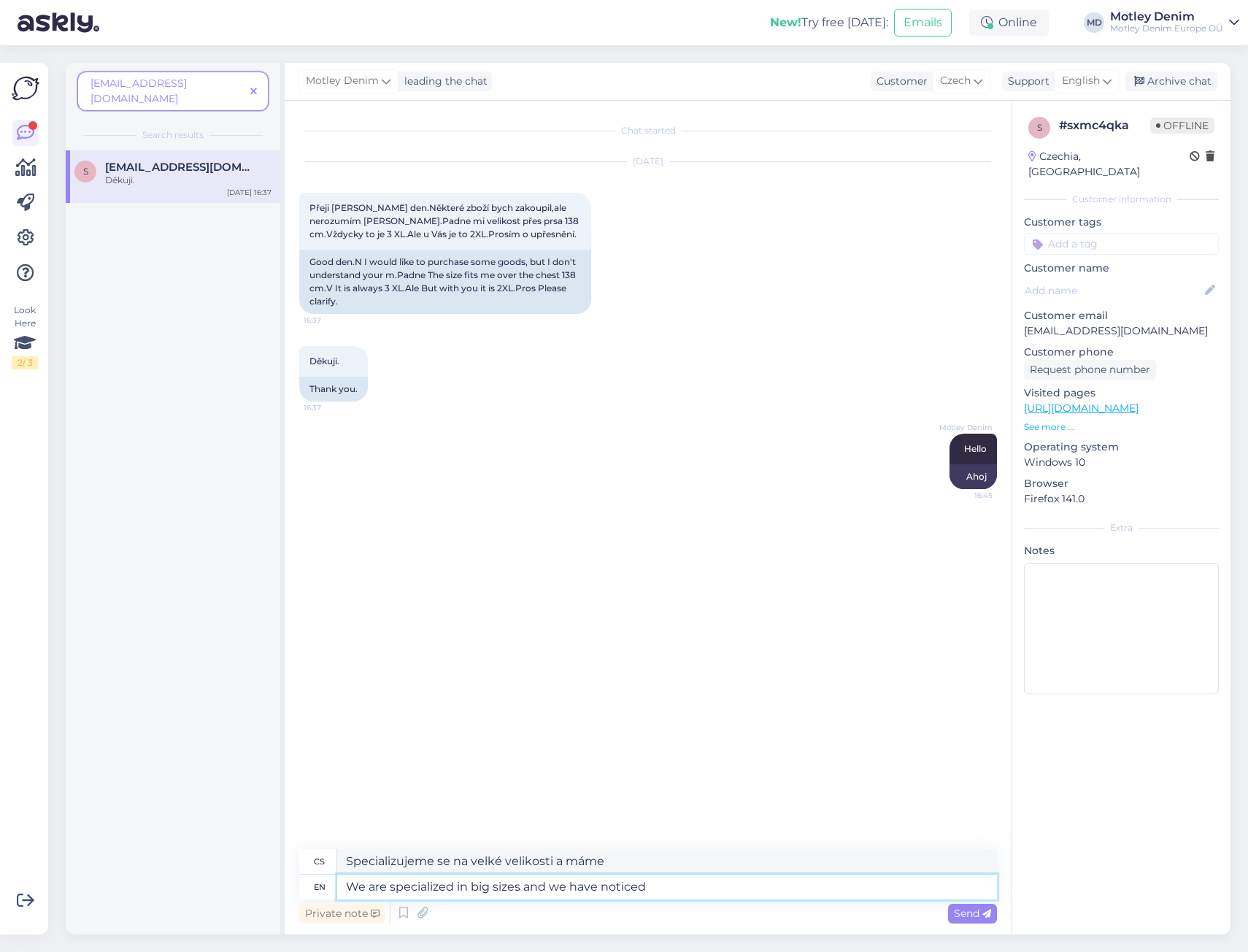
type textarea "We are specialized in big sizes and we have noticed t"
type textarea "Specializujeme se na velké velikosti a všimli jsme si"
type textarea "We are specialized in big sizes and we have noticed that some"
type textarea "Specializujeme se na velké velikosti a všimli jsme si, že"
type textarea "We are specialized in big sizes and we have noticed that some"
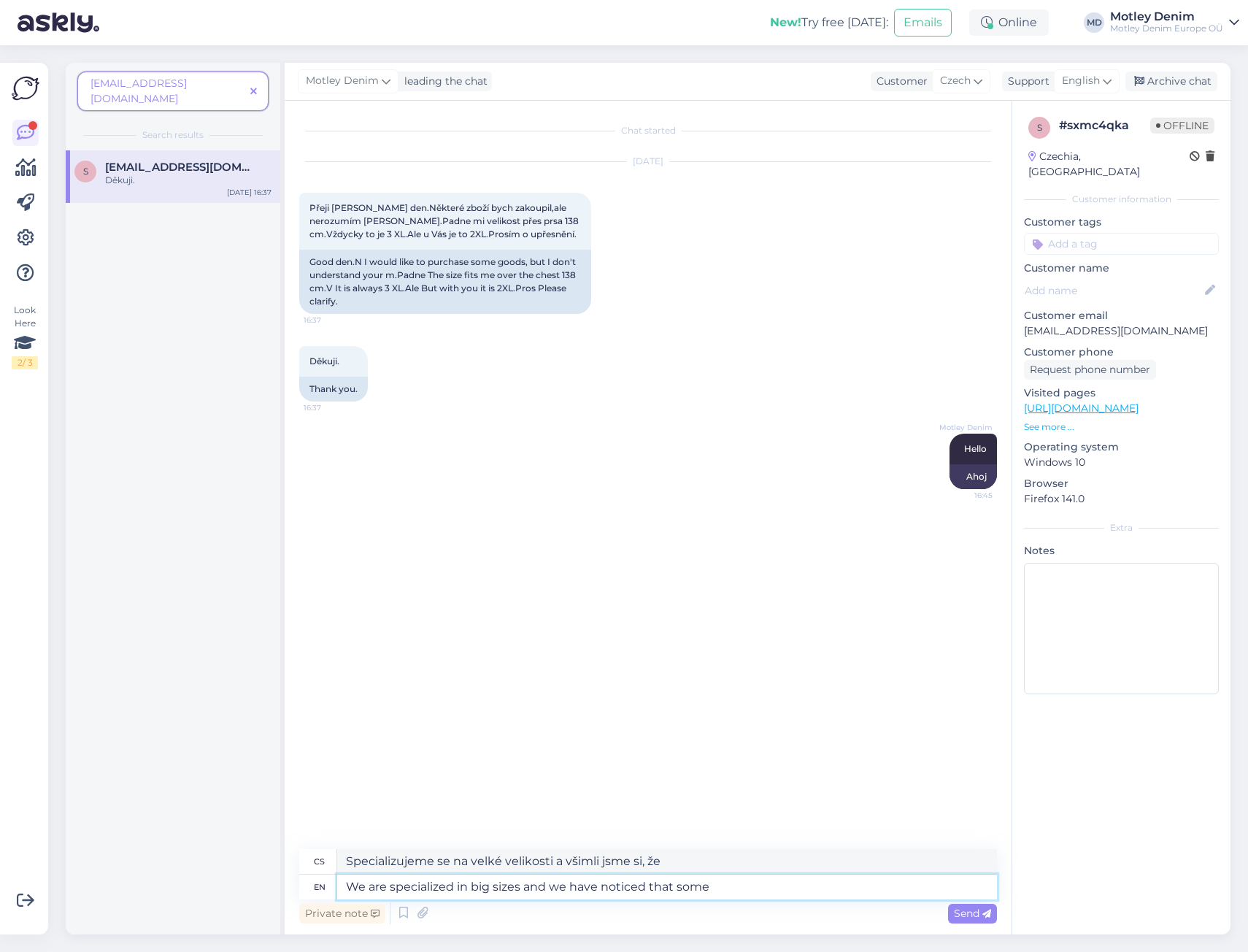
type textarea "Specializujeme se na velké velikosti a všimli jsme si, že některé"
type textarea "We are specialized in big sizes and we have noticed that some other bran"
type textarea "Specializujeme se na velké velikosti a všimli jsme si, že některé další"
type textarea "We are specialized in big sizes and we have noticed that some other brands"
type textarea "Specializujeme se na velké velikosti a všimli jsme si, že některé jiné značky"
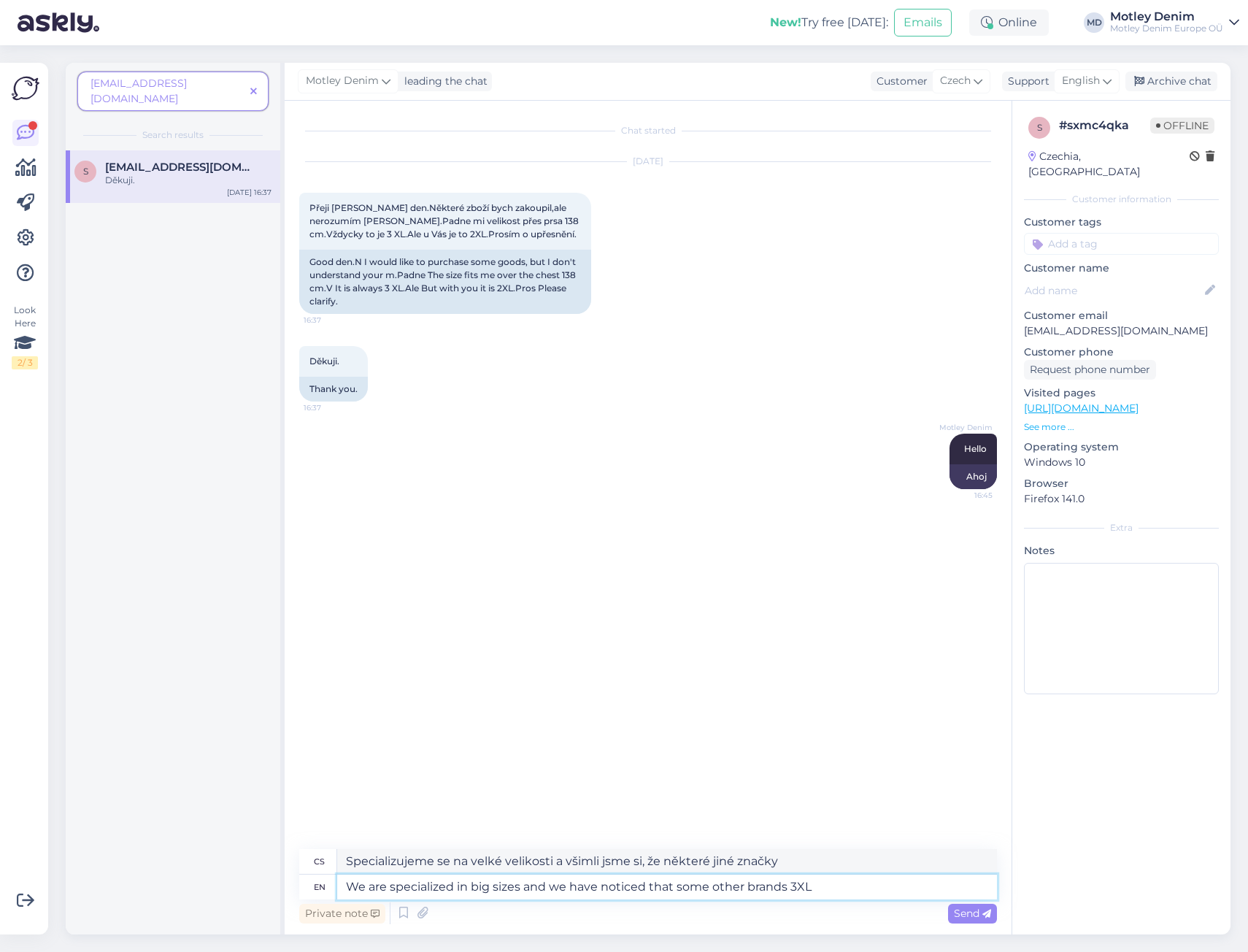
type textarea "We are specialized in big sizes and we have noticed that some other brands 3XL i"
type textarea "Specializujeme se na velké velikosti a všimli jsme si, že některé jiné značky […"
type textarea "We are specialized in big sizes and we have noticed that some other brands 3XL …"
type textarea "Specializujeme se na velké velikosti a všimli jsme si, že některé jiné značky p…"
type textarea "We are specialized in big sizes and we have noticed that some other brands 3XL …"
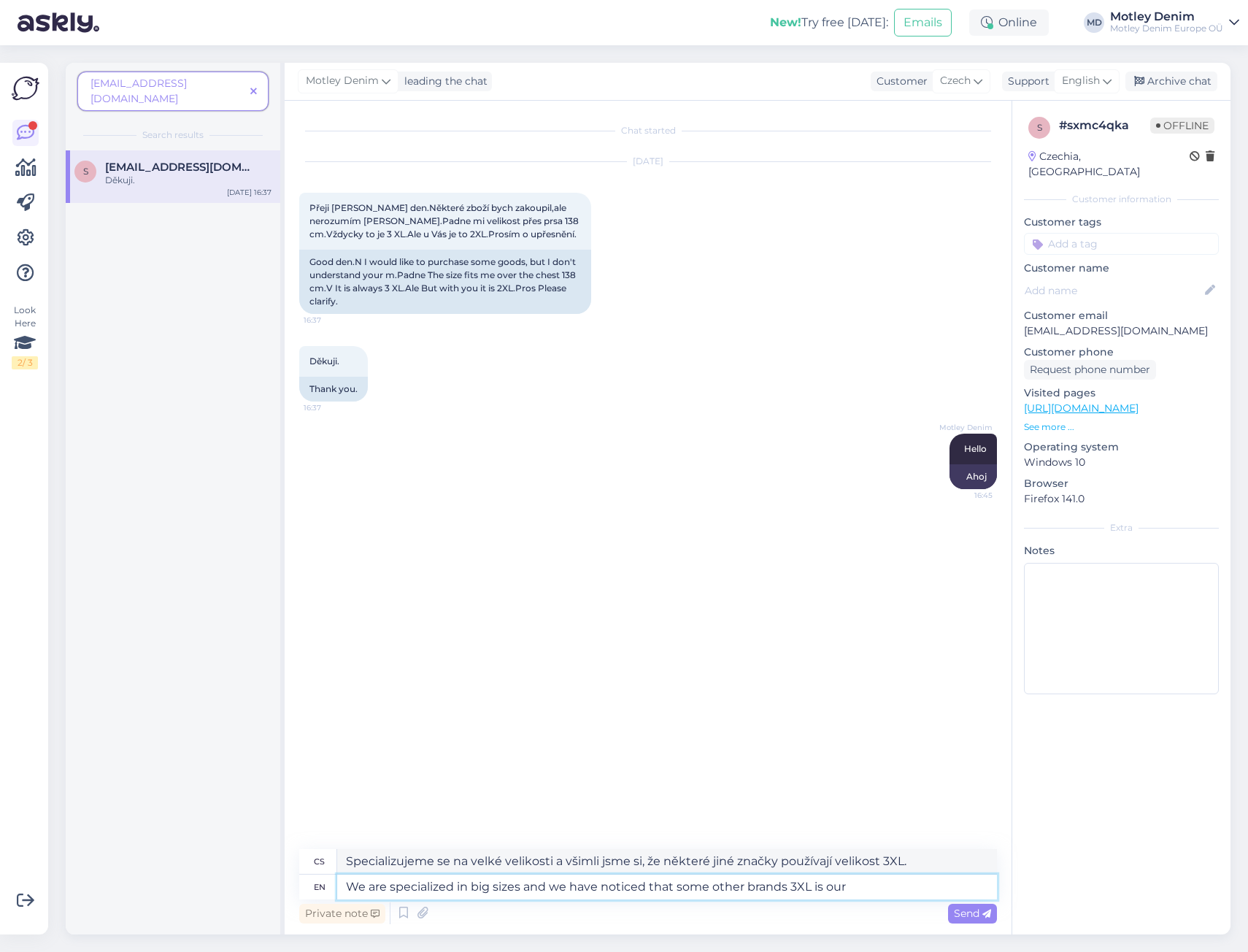
type textarea "Specializujeme se na velké velikosti a všimli jsme si, že u některých jiných zn…"
type textarea "We are specialized in big sizes and we have noticed that some other brands 3XL …"
type textarea "Specializujeme se na velké velikosti a všimli jsme si, že u některých jiných zn…"
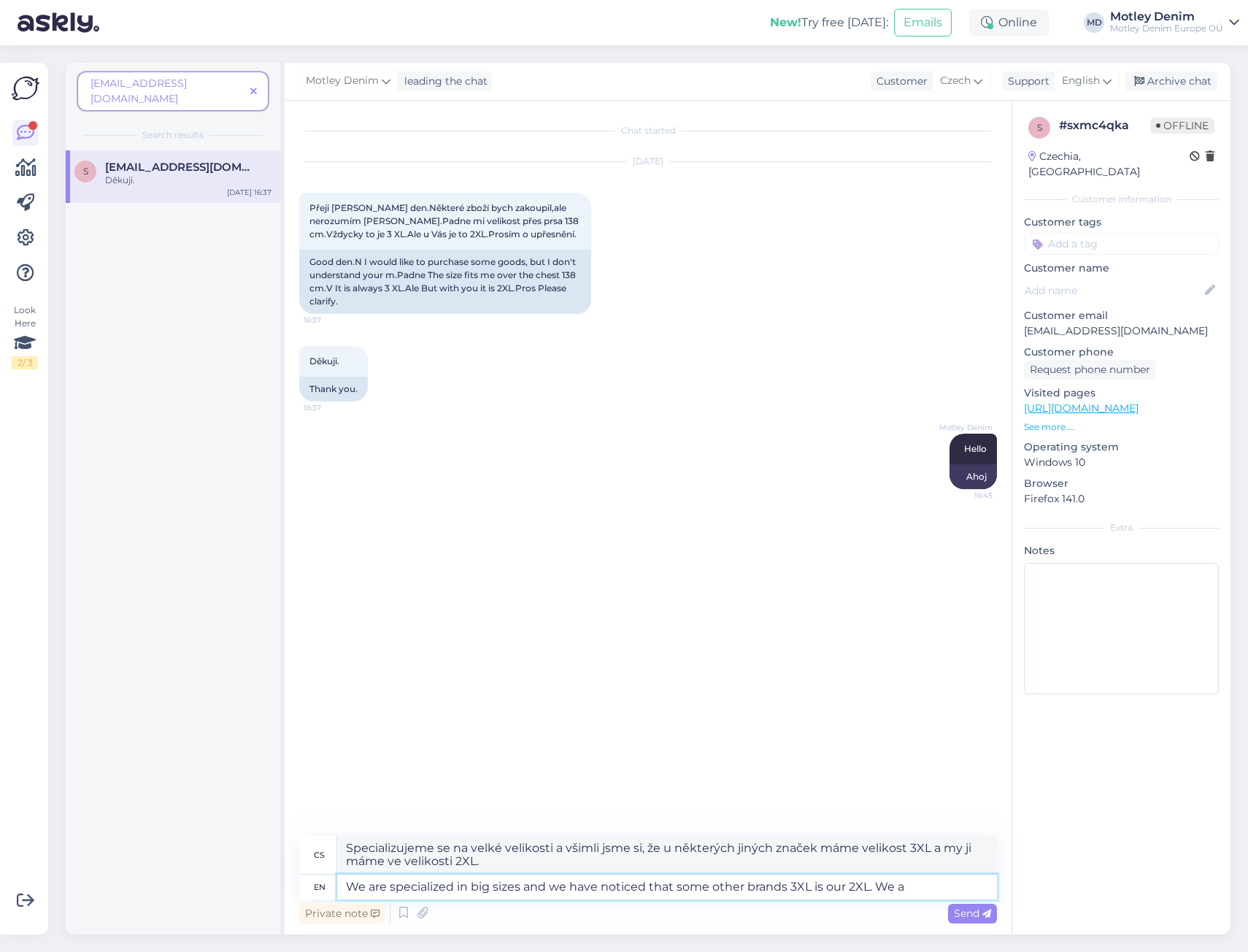
type textarea "We are specialized in big sizes and we have noticed that some other brands 3XL …"
type textarea "Specializujeme se na velké velikosti a všimli jsme si, že u některých jiných zn…"
type textarea "We are specialized in big sizes and we have noticed that some other brands 3XL …"
type textarea "Specializujeme se na velké velikosti a všimli jsme si, že u některých jiných zn…"
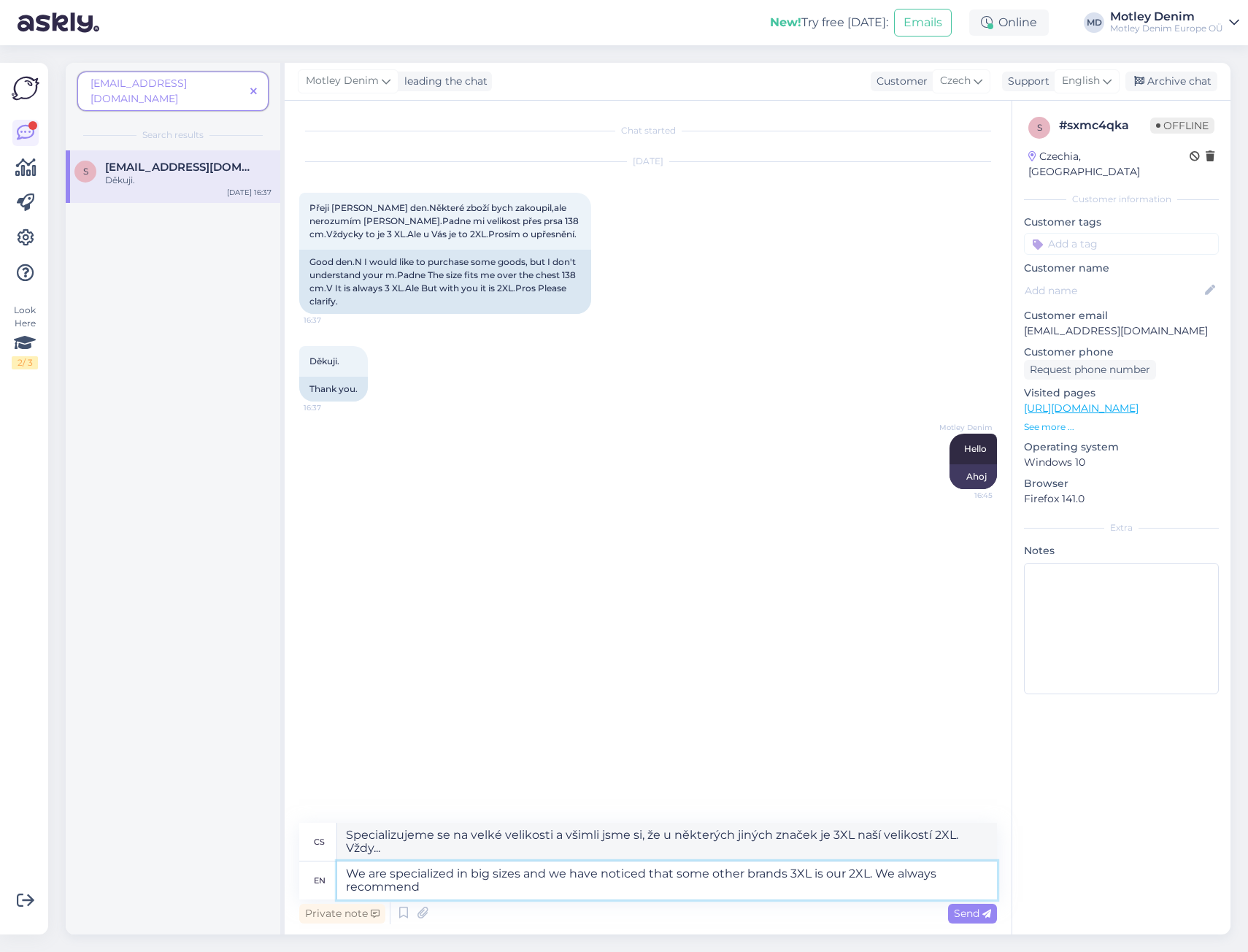
type textarea "We are specialized in big sizes and we have noticed that some other brands 3XL …"
type textarea "Specializujeme se na velké velikosti a všimli jsme si, že u některých jiných zn…"
type textarea "We are specialized in big sizes and we have noticed that some other brands 3XL …"
type textarea "Specializujeme se na velké velikosti a všimli jsme si, že u některých jiných zn…"
type textarea "We are specialized in big sizes and we have noticed that some other brands 3XL …"
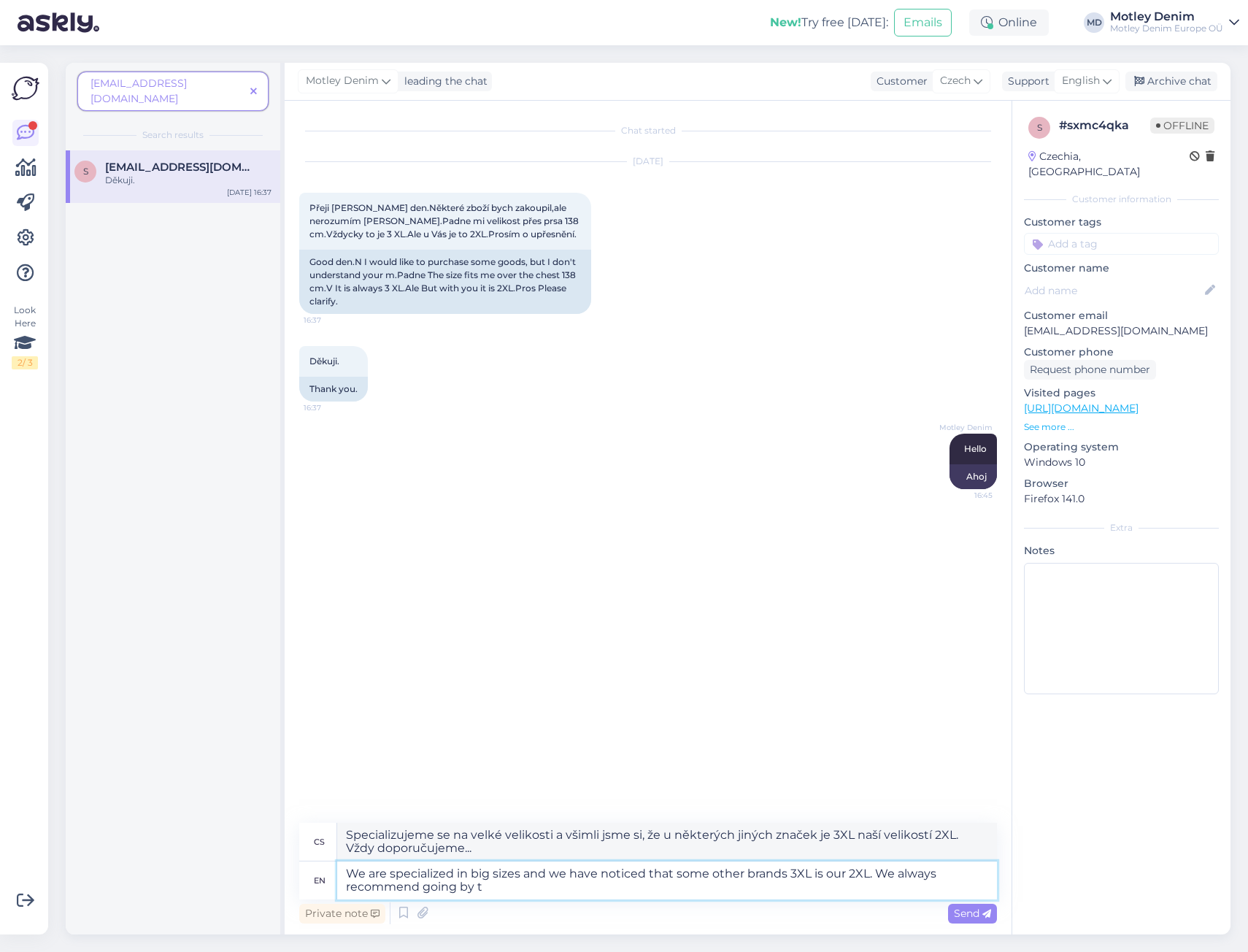
type textarea "Specializujeme se na velké velikosti a všimli jsme si, že u některých jiných zn…"
type textarea "We are specialized in big sizes and we have noticed that some other brands 3XL …"
type textarea "Specializujeme se na velké velikosti a všimli jsme si, že u některých jiných zn…"
type textarea "We are specialized in big sizes and we have noticed that some other brands 3XL …"
type textarea "Specializujeme se na velké velikosti a všimli jsme si, že u některých jiných zn…"
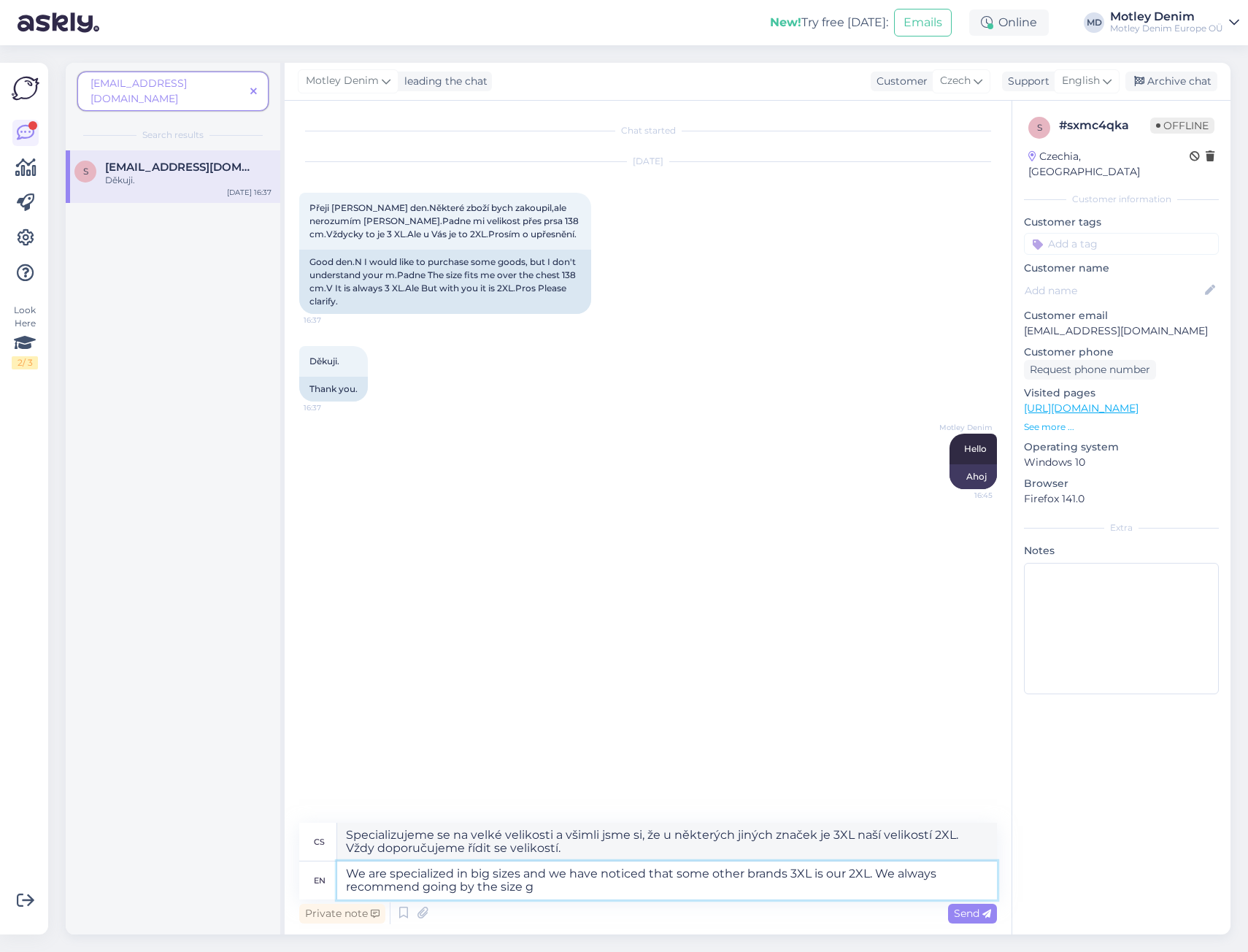
type textarea "We are specialized in big sizes and we have noticed that some other brands 3XL …"
type textarea "Specializujeme se na velké velikosti a všimli jsme si, že u některých jiných zn…"
type textarea "We are specialized in big sizes and we have noticed that some other brands 3XL …"
type textarea "Specializujeme se na velké velikosti a všimli jsme si, že u některých jiných zn…"
type textarea "We are specialized in big sizes and we have noticed that some other brands 3XL …"
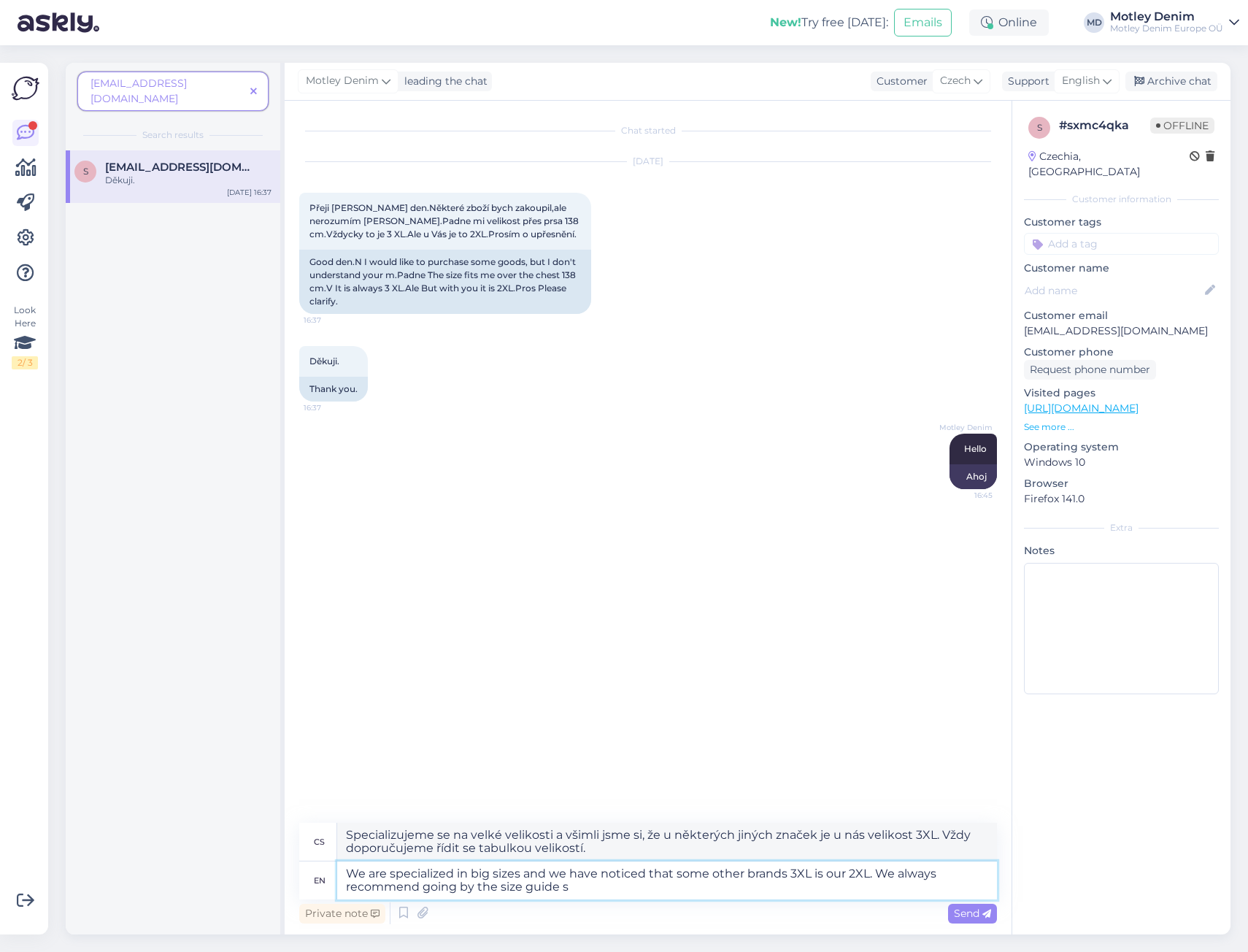
type textarea "Specializujeme se na velké velikosti a všimli jsme si, že u některých jiných zn…"
type textarea "We are specialized in big sizes and we have noticed that some other brands 3XL …"
type textarea "Specializujeme se na velké velikosti a všimli jsme si, že u některých jiných zn…"
type textarea "We are specialized in big sizes and we have noticed that some other brands 3XL …"
type textarea "Specializujeme se na velké velikosti a všimli jsme si, že u některých jiných zn…"
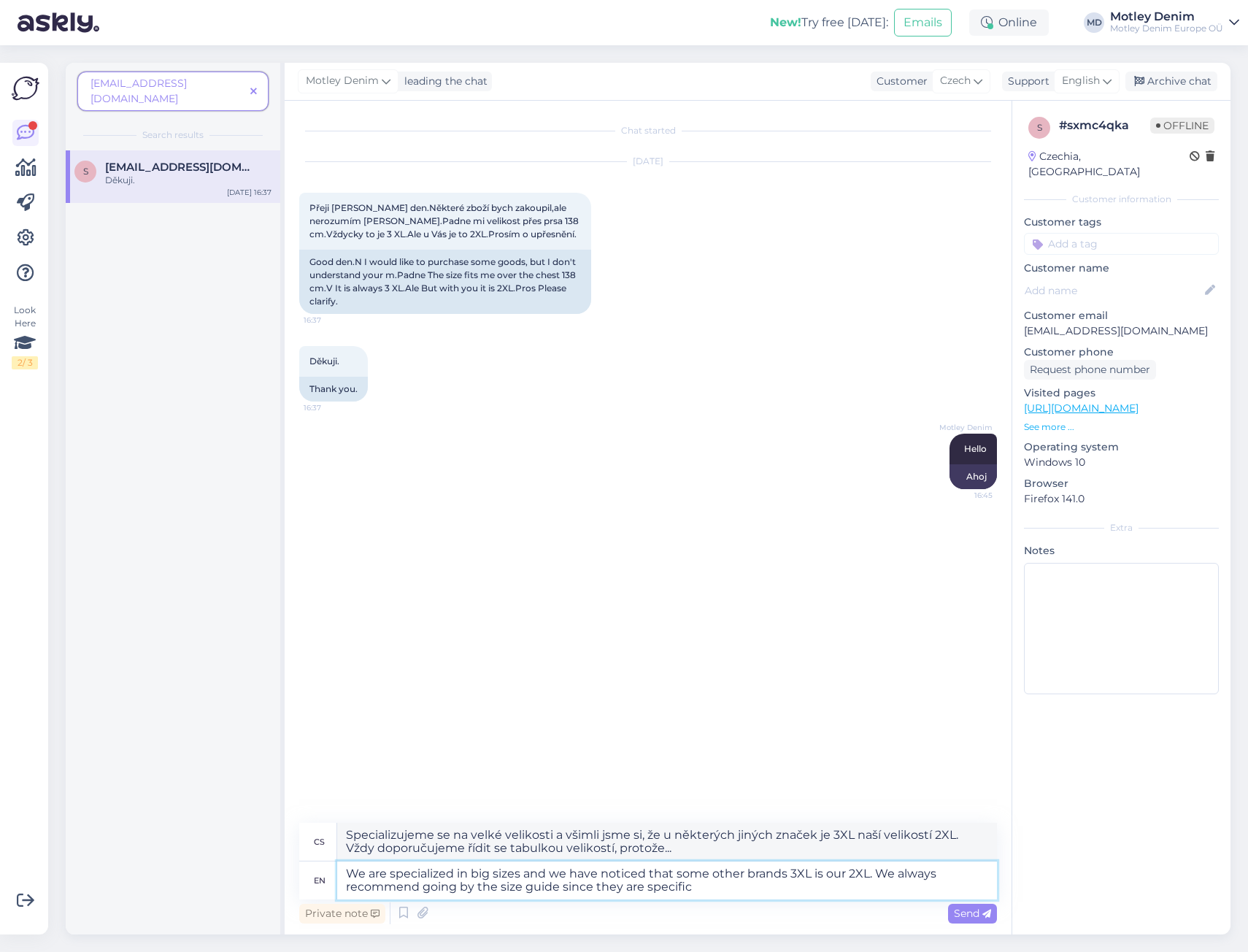
type textarea "We are specialized in big sizes and we have noticed that some other brands 3XL …"
type textarea "Specializujeme se na velké velikosti a všimli jsme si, že u některých jiných zn…"
type textarea "We are specialized in big sizes and we have noticed that some other brands 3XL …"
type textarea "Specializujeme se na velké velikosti a všimli jsme si, že u některých jiných zn…"
type textarea "We are specialized in big sizes and we have noticed that some other brands 3XL …"
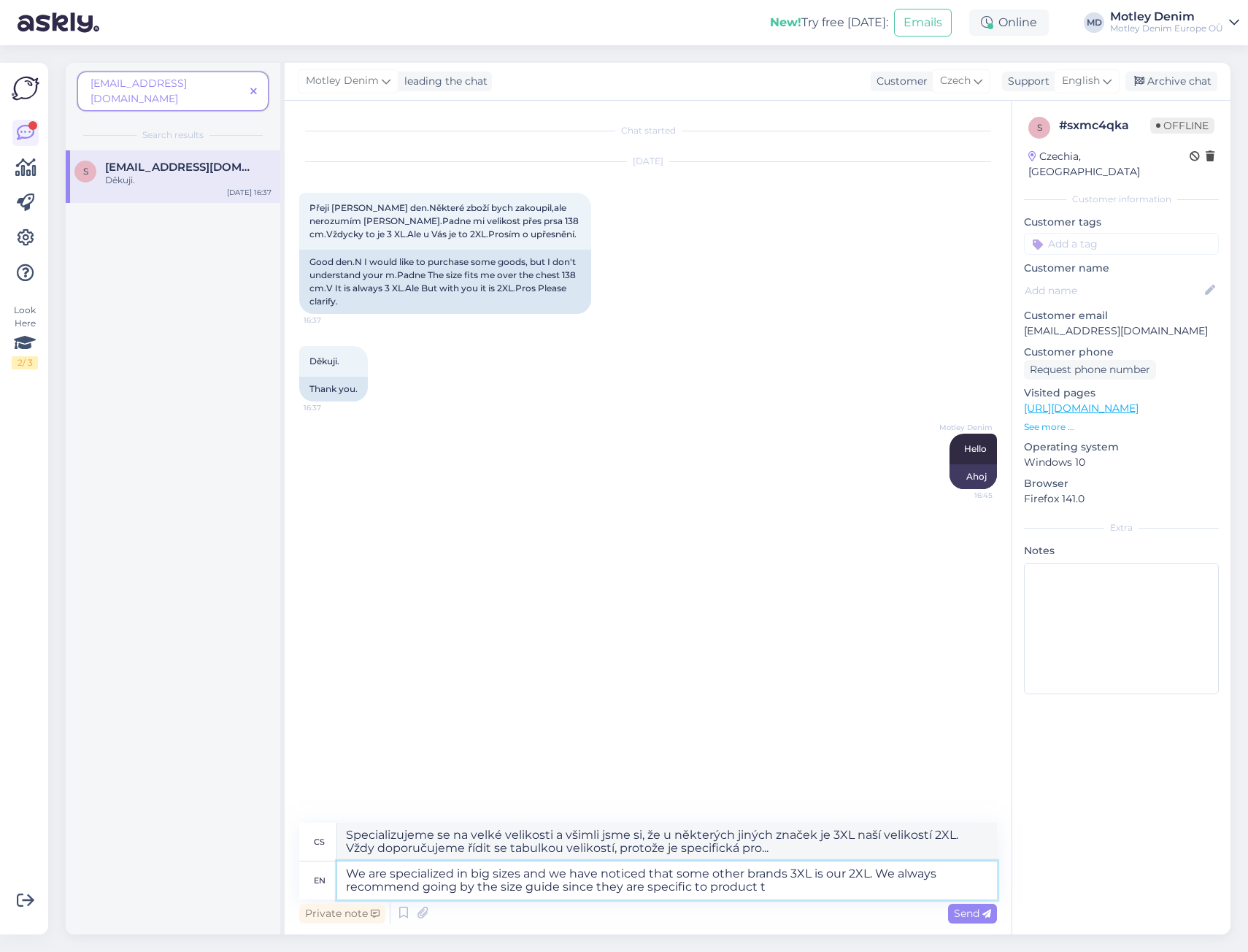
type textarea "Specializujeme se na velké velikosti a všimli jsme si, že u některých jiných zn…"
type textarea "We are specialized in big sizes and we have noticed that some other brands 3XL …"
type textarea "Specializujeme se na velké velikosti a všimli jsme si, že u některých jiných zn…"
type textarea "We are specialized in big sizes and we have noticed that some other brands 3XL …"
type textarea "Specializujeme se na velké velikosti a všimli jsme si, že u některých jiných zn…"
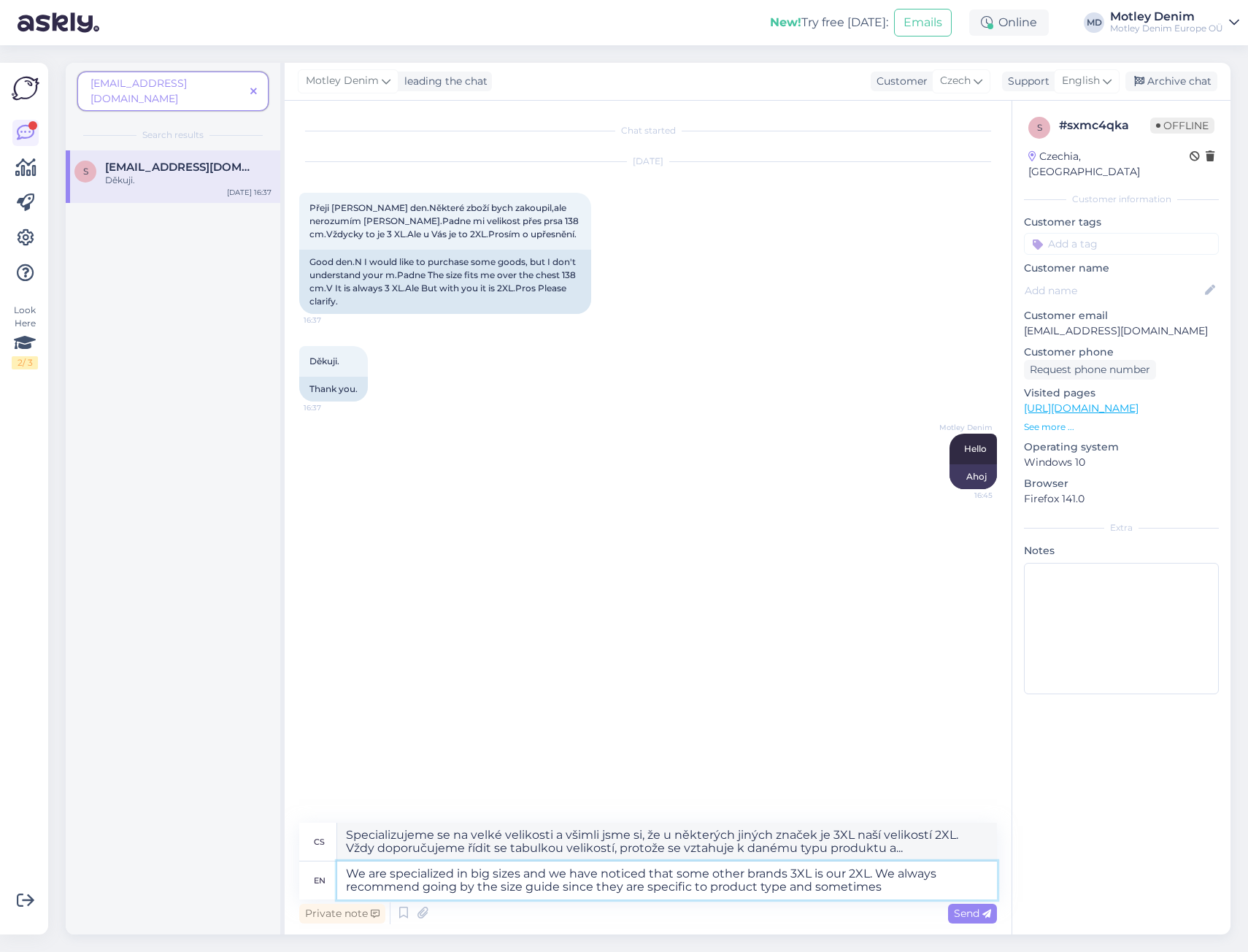
type textarea "We are specialized in big sizes and we have noticed that some other brands 3XL …"
type textarea "Specializujeme se na velké velikosti a všimli jsme si, že u některých jiných zn…"
type textarea "We are specialized in big sizes and we have noticed that some other brands 3XL …"
type textarea "Specializujeme se na velké velikosti a všimli jsme si, že u některých jiných zn…"
type textarea "We are specialized in big sizes and we have noticed that some other brands 3XL …"
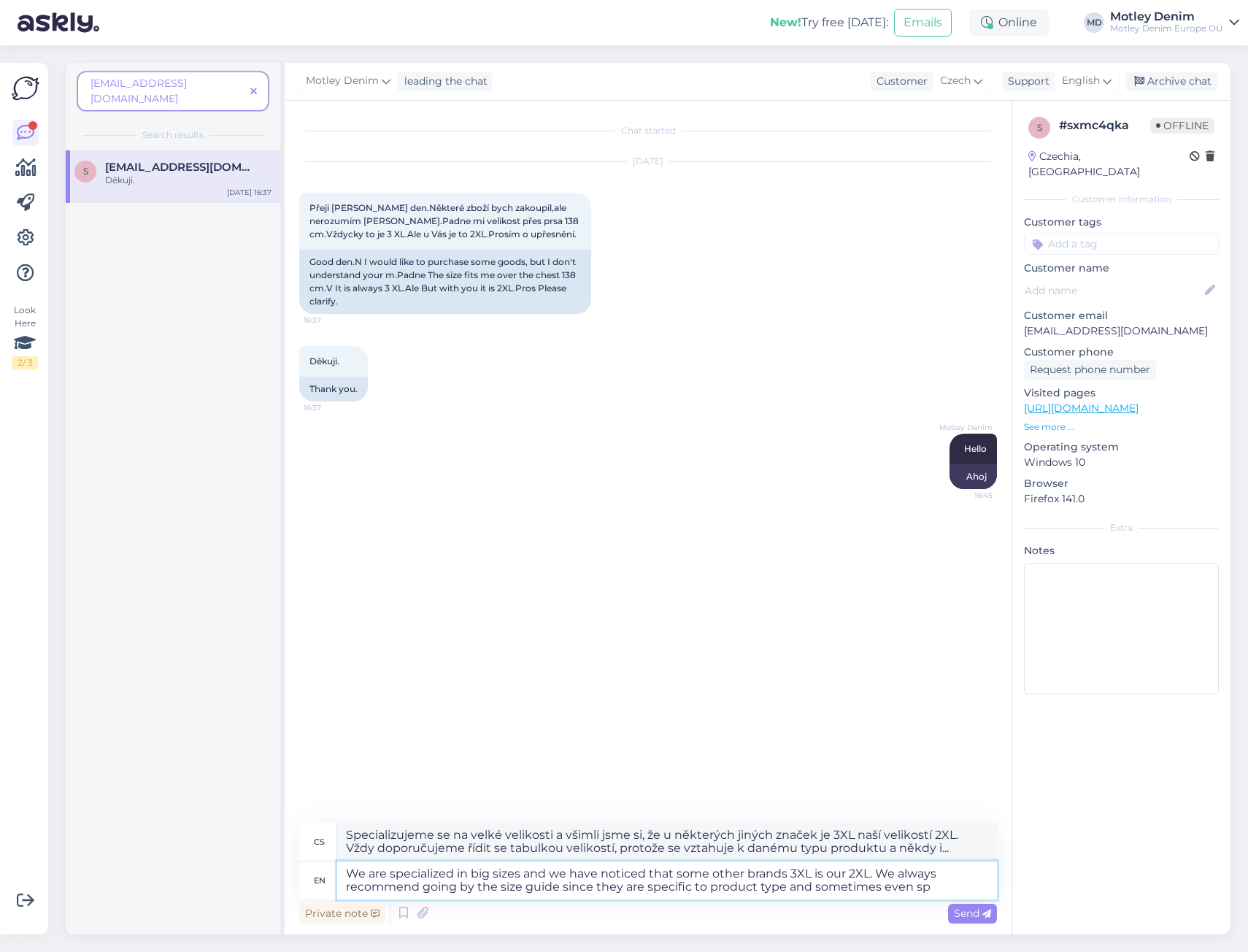
type textarea "Specializujeme se na velké velikosti a všimli jsme si, že u některých jiných zn…"
type textarea "We are specialized in big sizes and we have noticed that some other brands 3XL …"
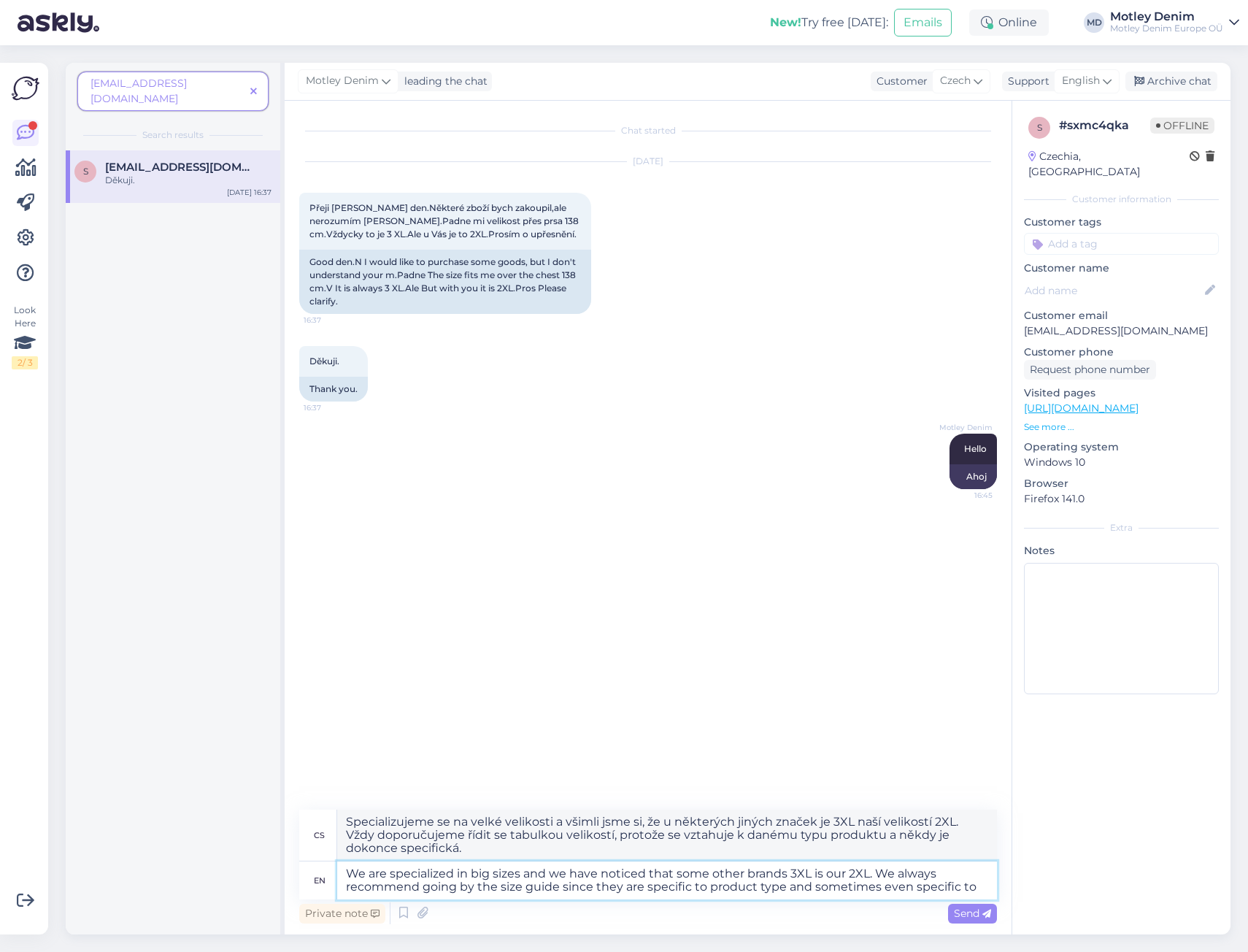
type textarea "Specializujeme se na velké velikosti a všimli jsme si, že u některých jiných zn…"
type textarea "We are specialized in big sizes and we have noticed that some other brands 3XL …"
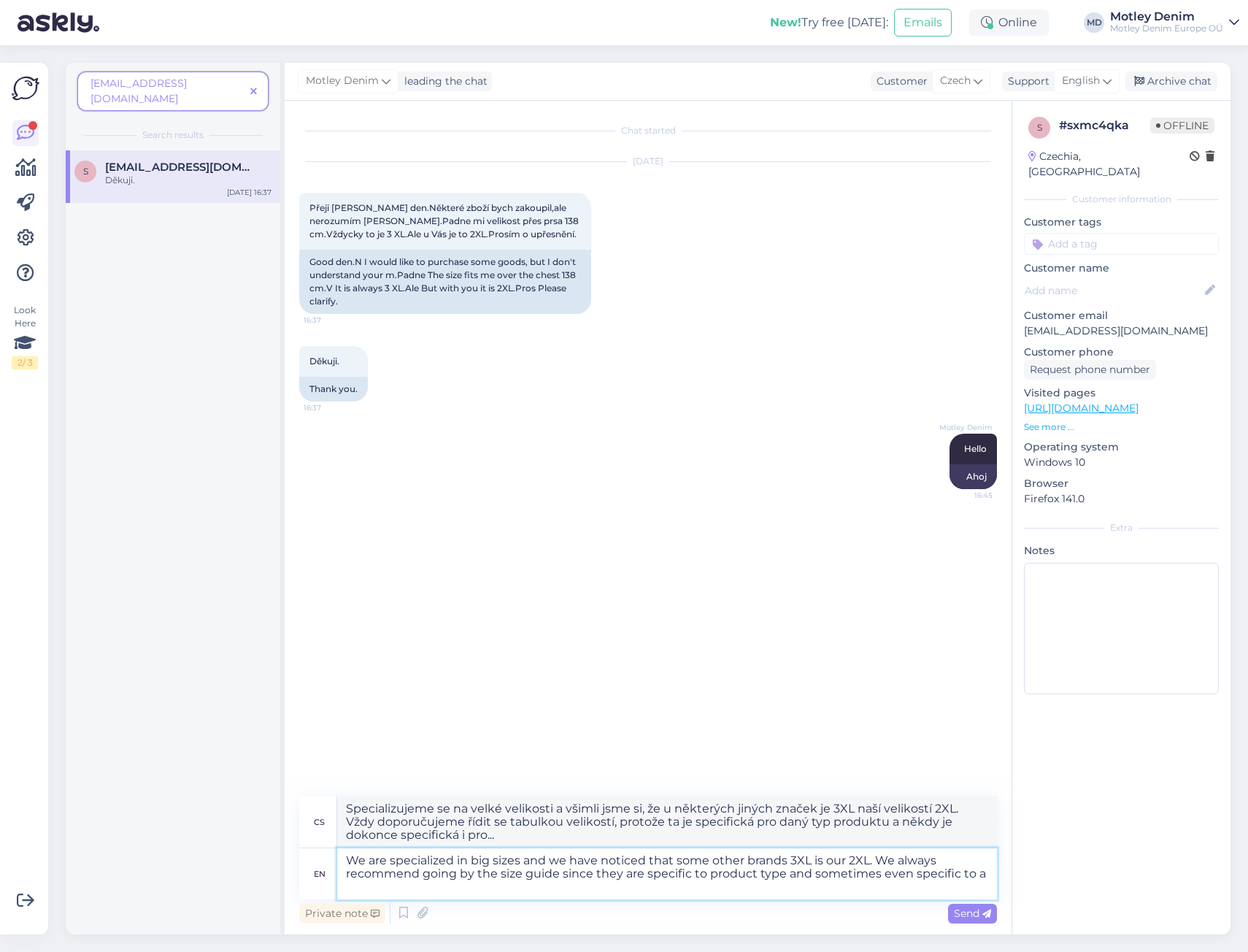
type textarea "Specializujeme se na velké velikosti a všimli jsme si, že u některých jiných zn…"
type textarea "We are specialized in big sizes and we have noticed that some other brands 3XL …"
type textarea "Specializujeme se na velké velikosti a všimli jsme si, že u některých jiných zn…"
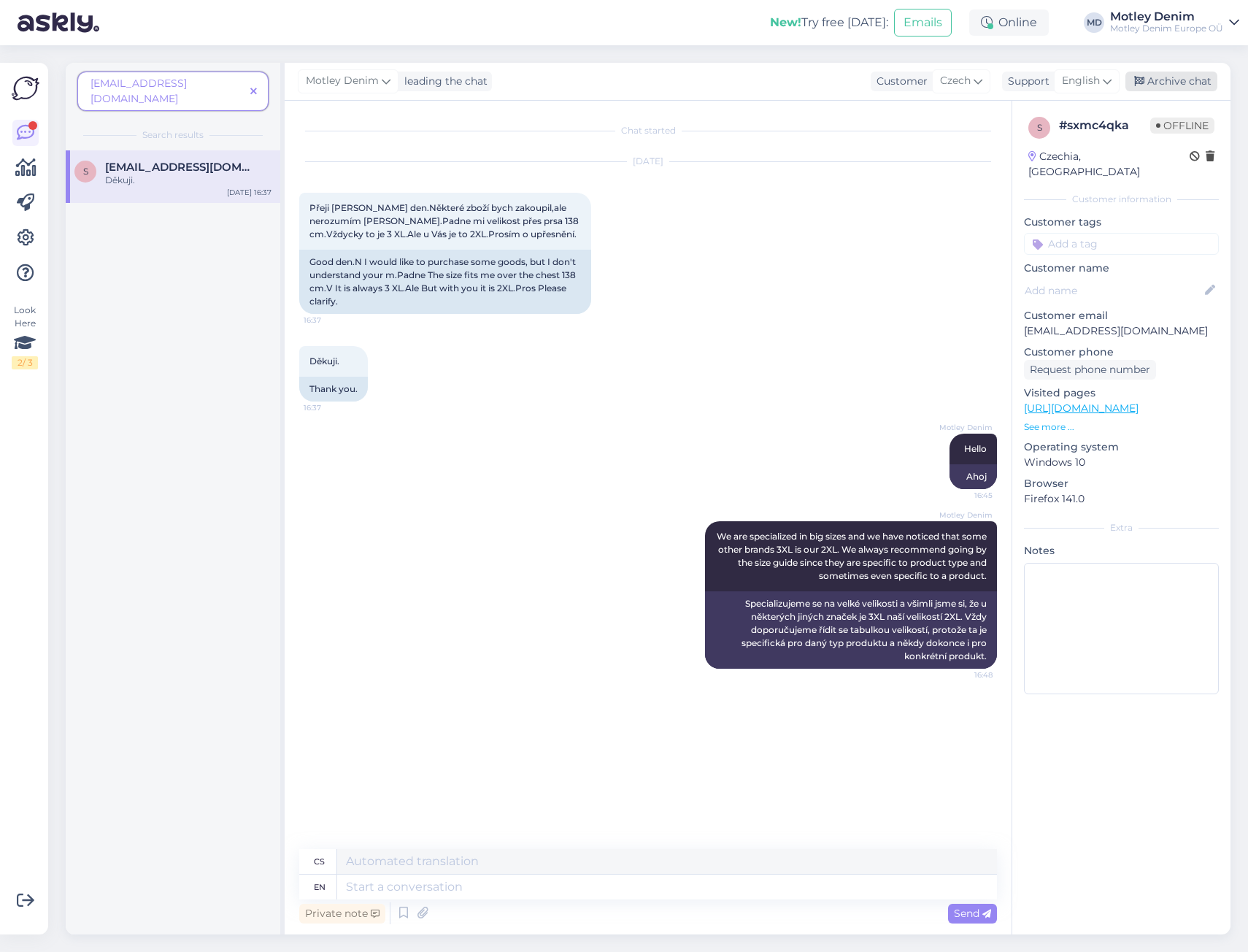
click at [1187, 83] on div "Archive chat" at bounding box center [1171, 81] width 92 height 20
